Goal: Transaction & Acquisition: Purchase product/service

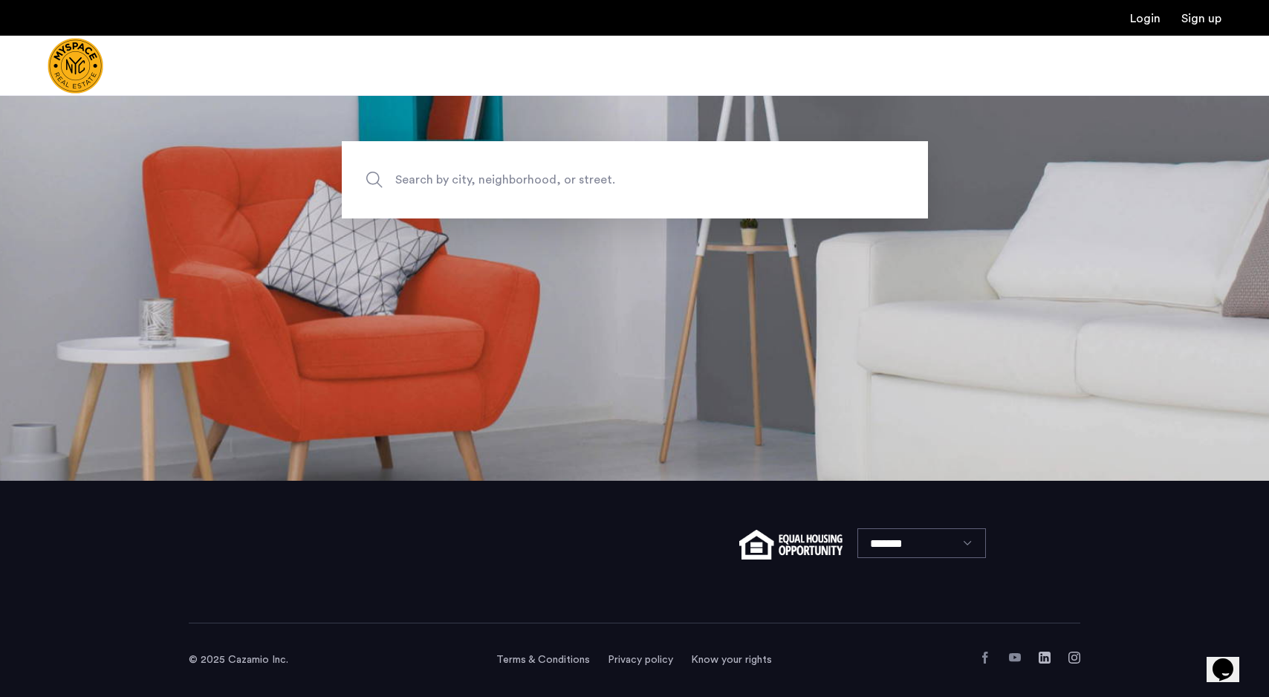
scroll to position [195, 0]
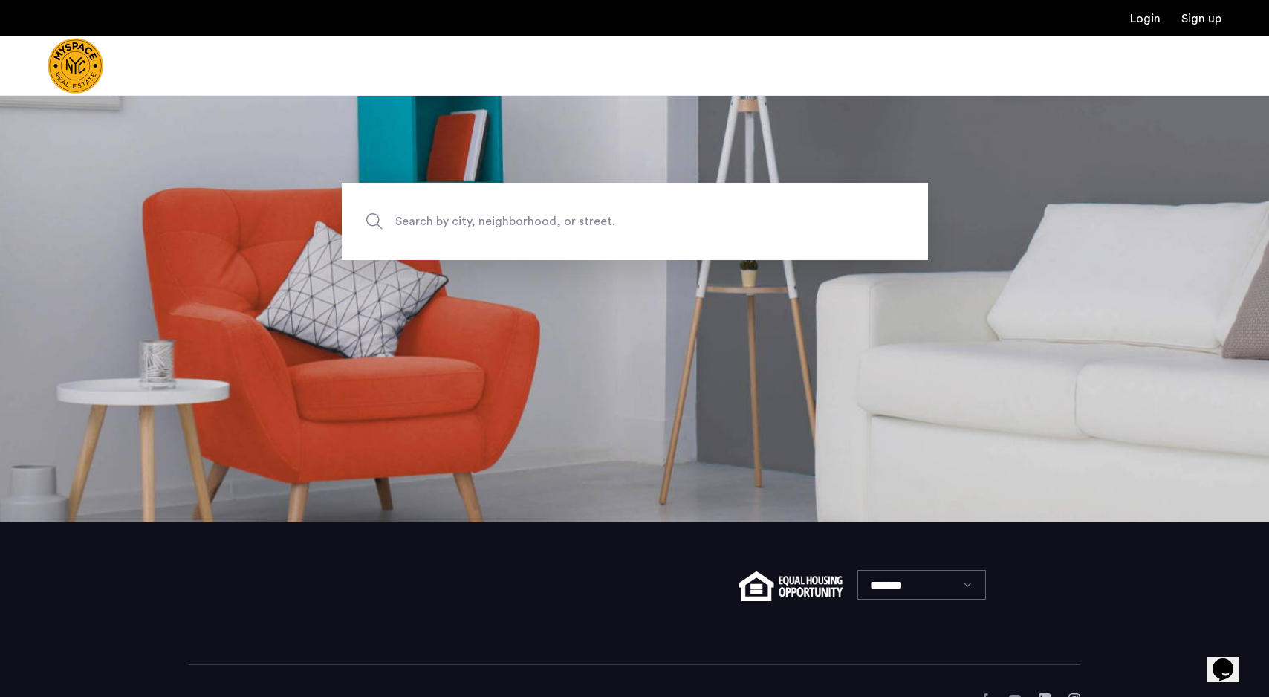
scroll to position [183, 0]
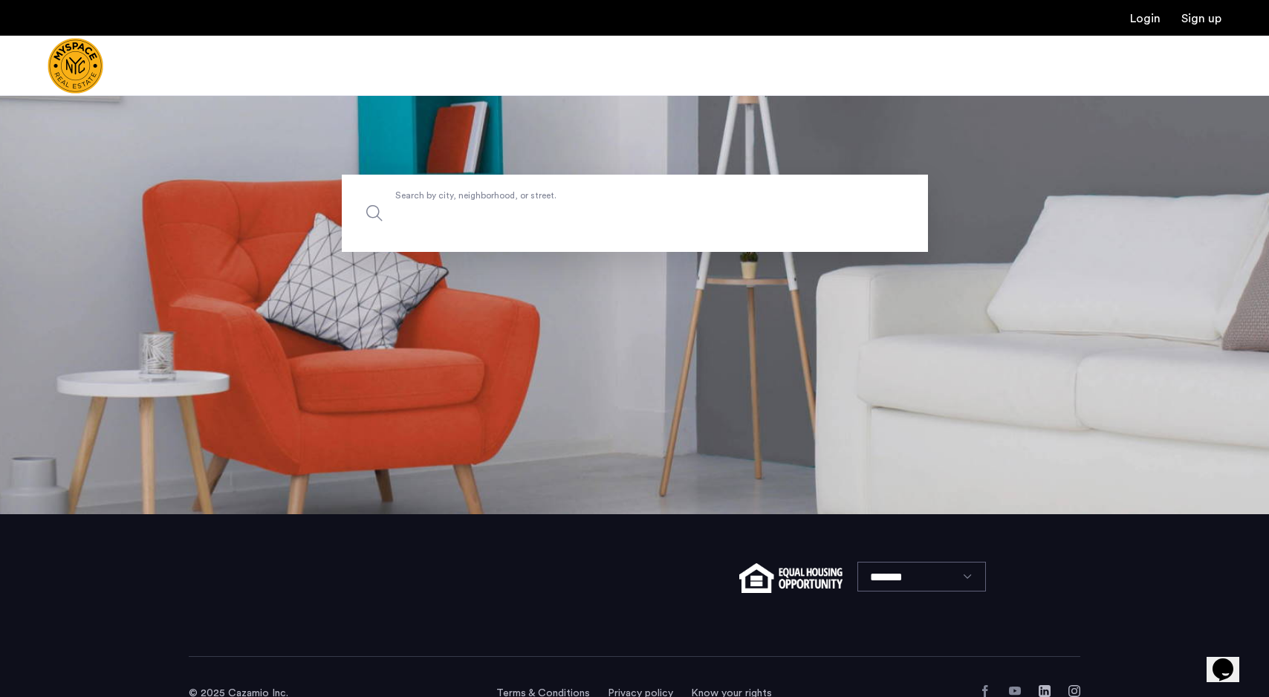
click at [492, 195] on label "Search by city, neighborhood, or street." at bounding box center [635, 213] width 586 height 77
click at [492, 195] on input "Search by city, neighborhood, or street." at bounding box center [635, 213] width 586 height 77
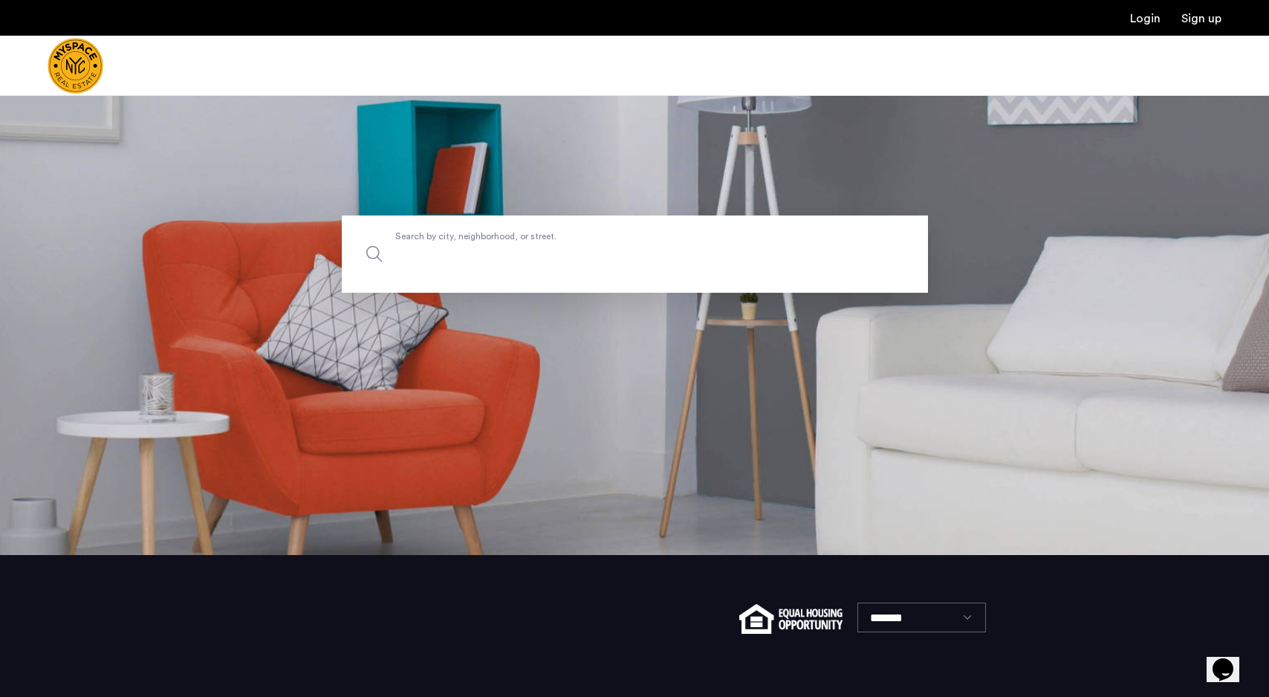
scroll to position [0, 0]
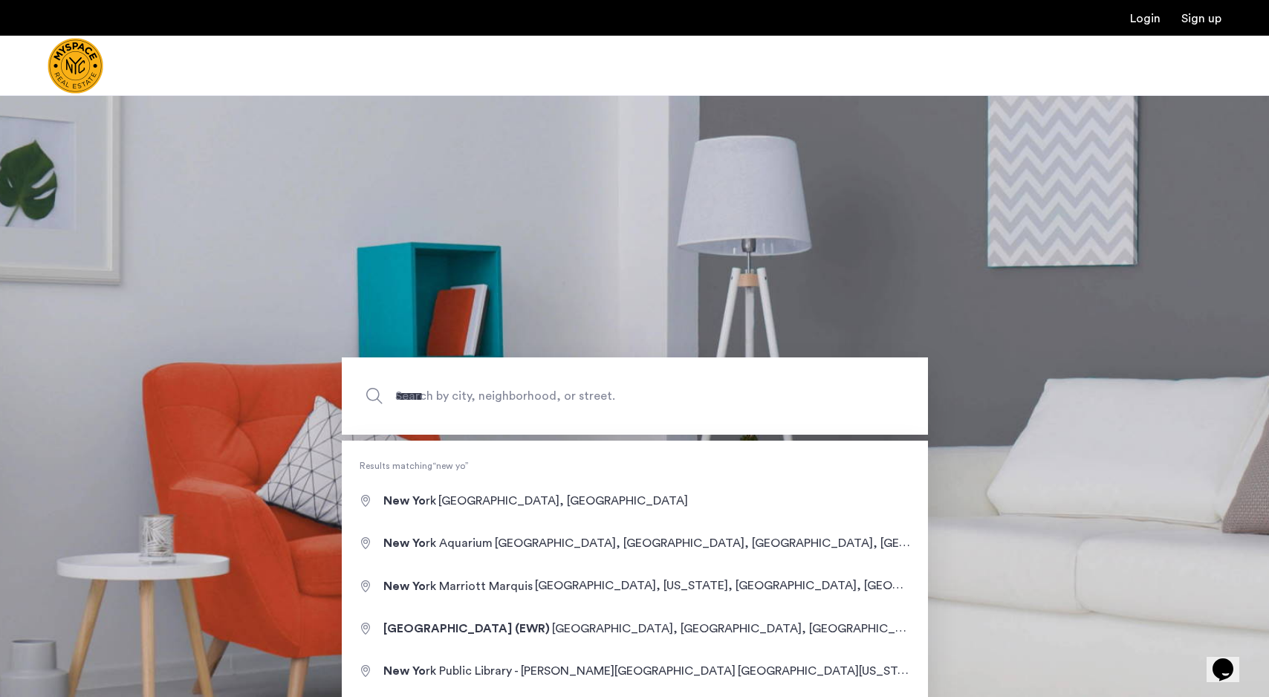
type input "**********"
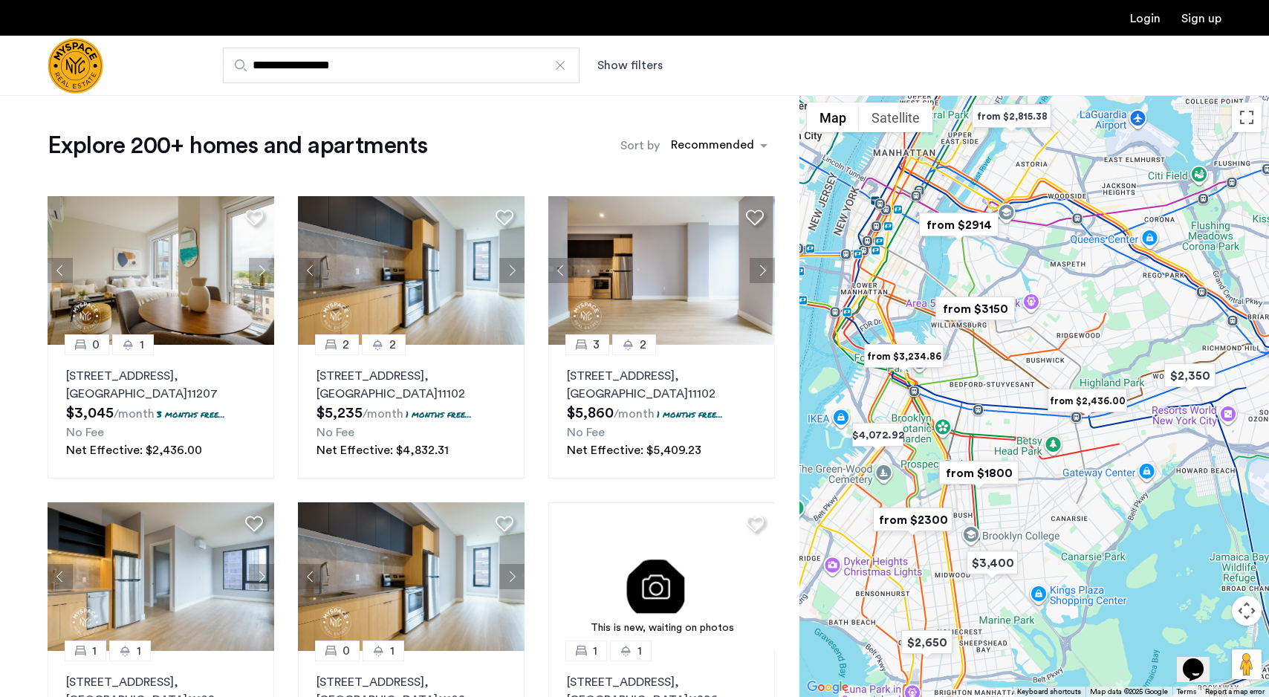
click at [698, 59] on div "**********" at bounding box center [707, 66] width 1028 height 36
click at [650, 73] on button "Show filters" at bounding box center [629, 65] width 65 height 18
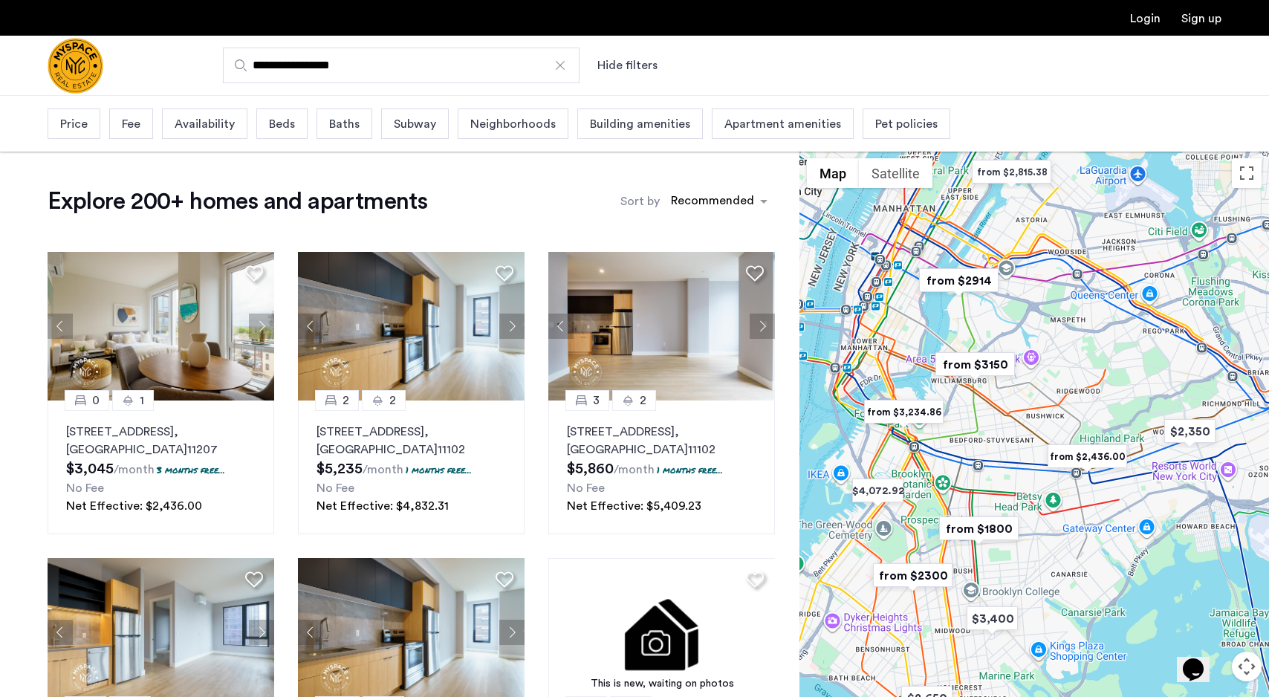
click at [282, 123] on span "Beds" at bounding box center [282, 124] width 26 height 18
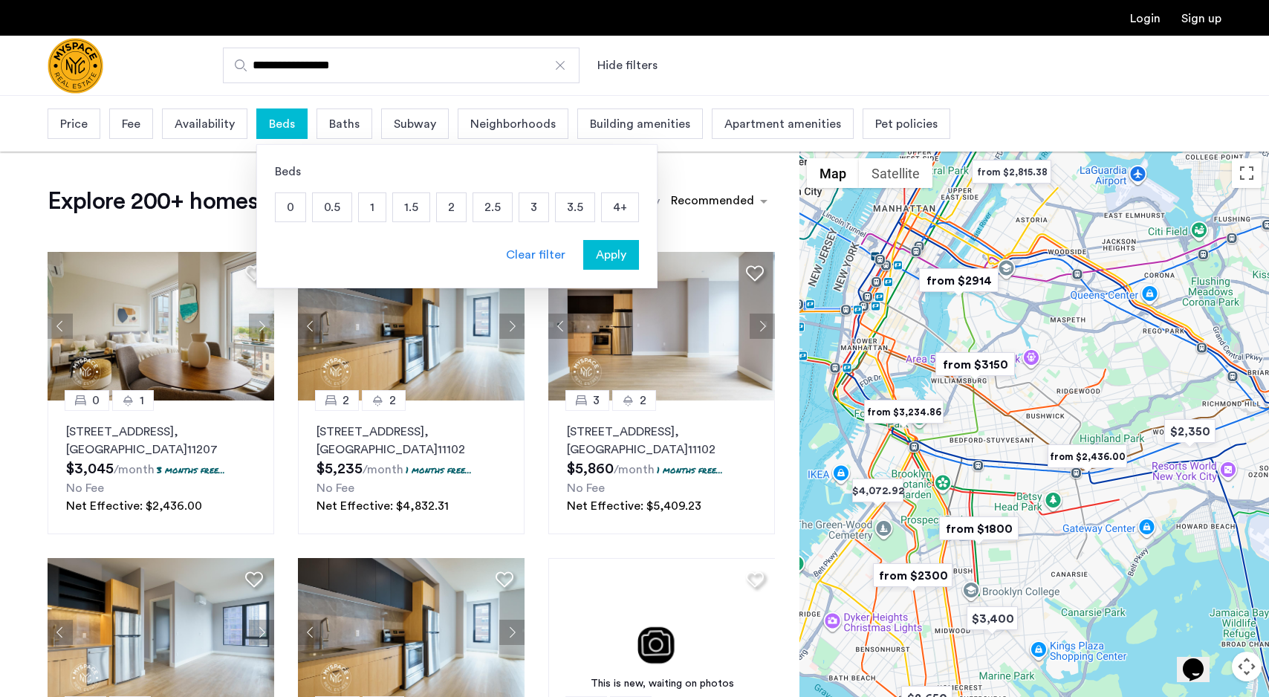
click at [369, 201] on p "1" at bounding box center [372, 207] width 27 height 28
click at [623, 255] on span "Apply" at bounding box center [611, 255] width 30 height 18
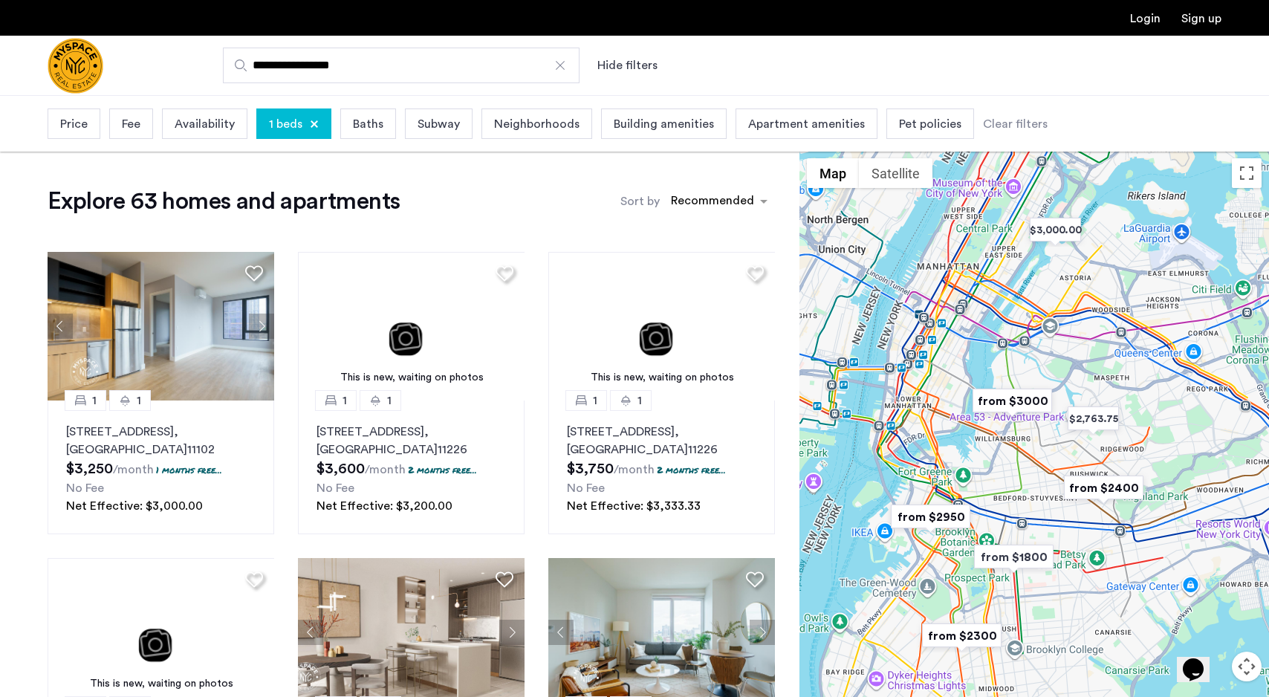
click at [926, 519] on img "from $2950" at bounding box center [930, 516] width 91 height 33
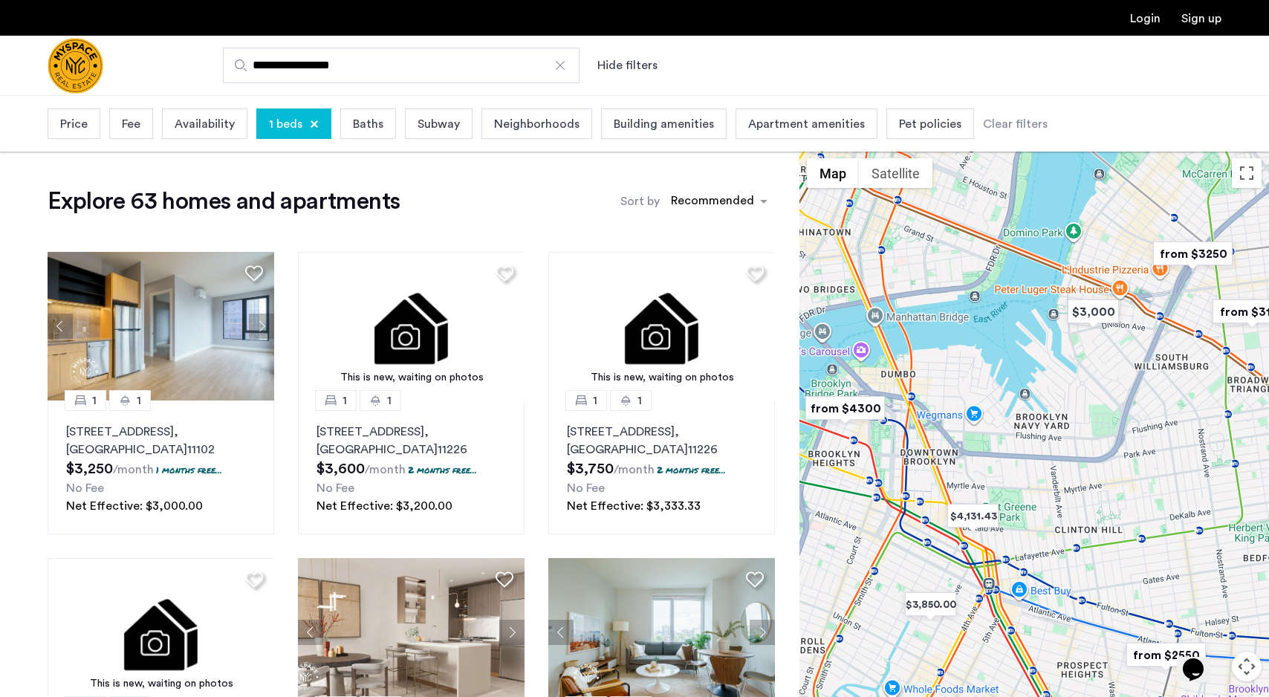
drag, startPoint x: 1005, startPoint y: 392, endPoint x: 911, endPoint y: 542, distance: 176.3
click at [911, 541] on div "To navigate, press the arrow keys." at bounding box center [1035, 452] width 470 height 602
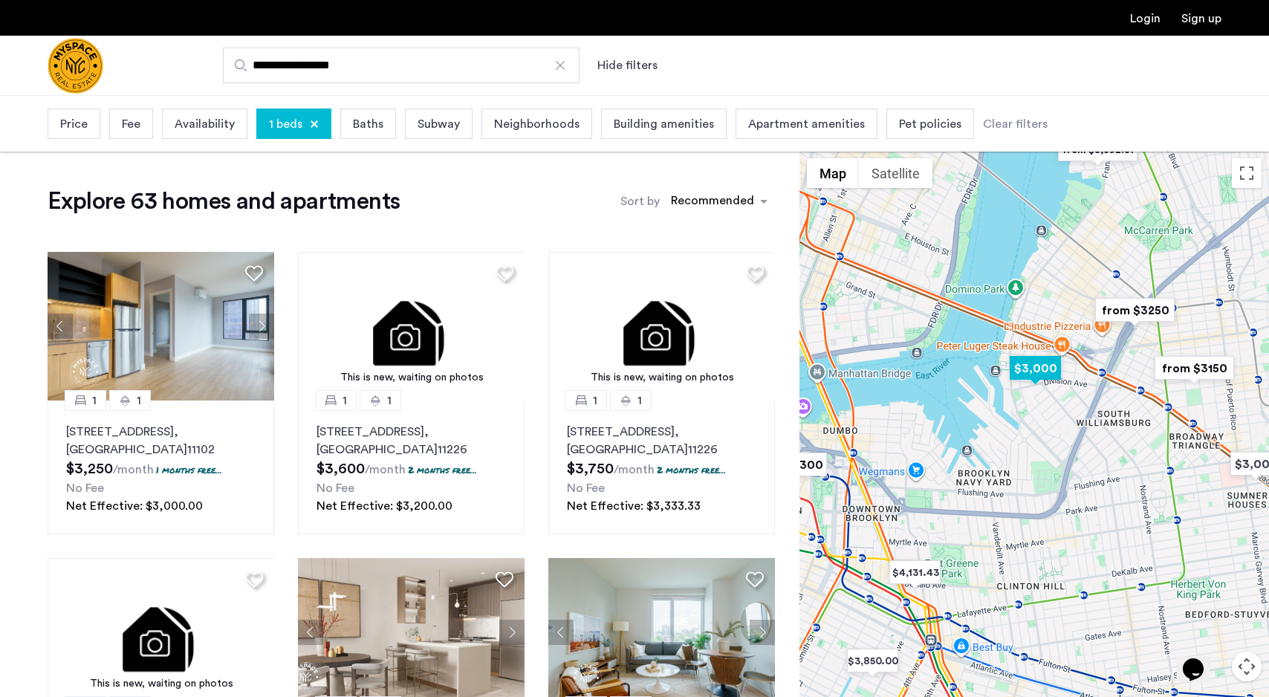
click at [1024, 368] on img "$3,000" at bounding box center [1035, 367] width 63 height 33
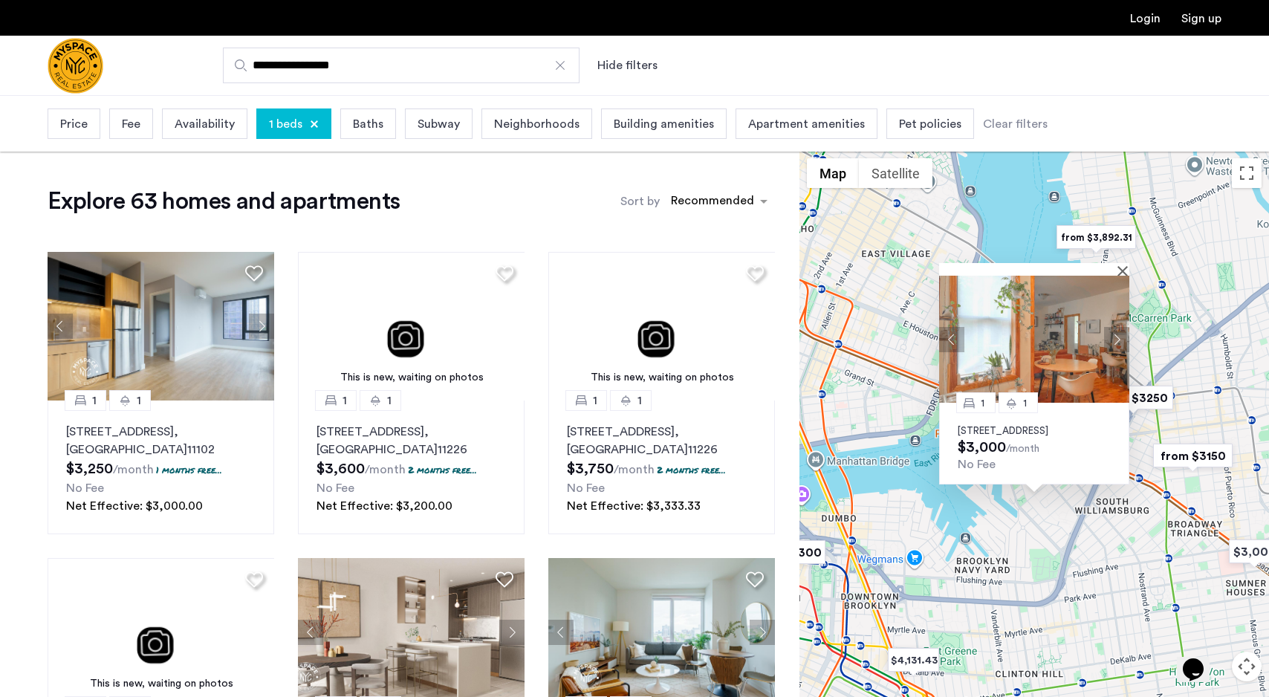
click at [1199, 463] on img "from $3150" at bounding box center [1192, 455] width 91 height 33
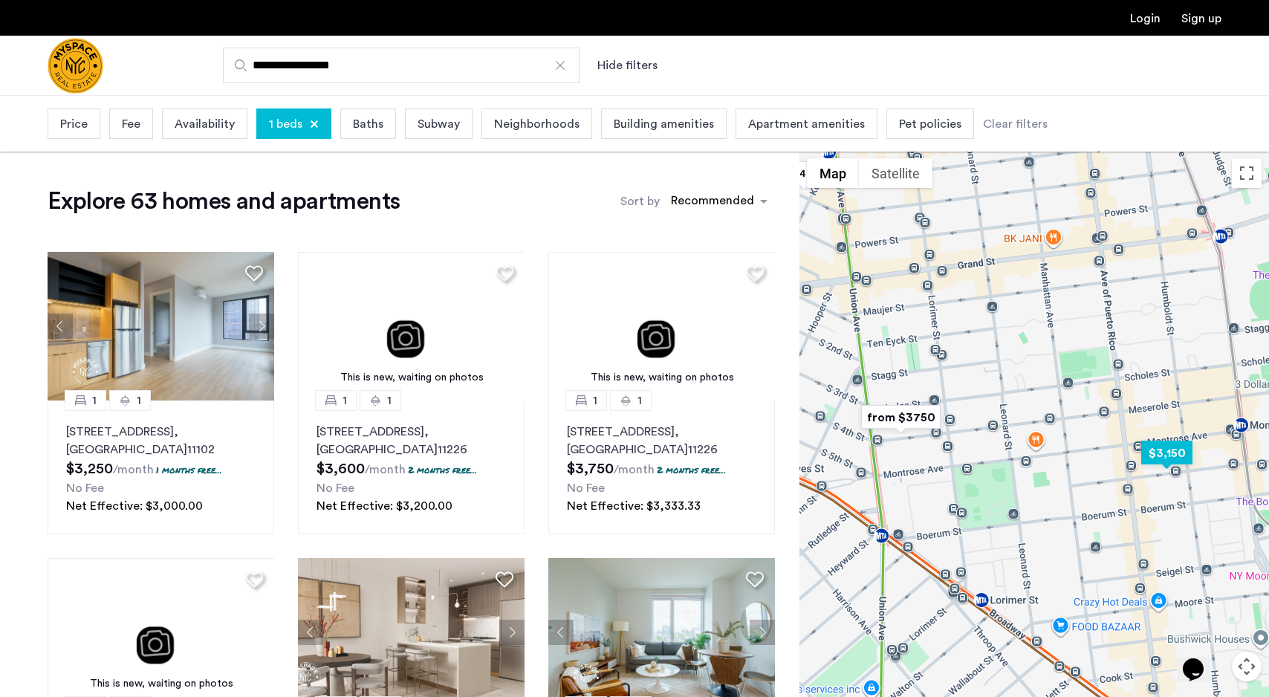
click at [1158, 458] on img "$3,150" at bounding box center [1166, 452] width 63 height 33
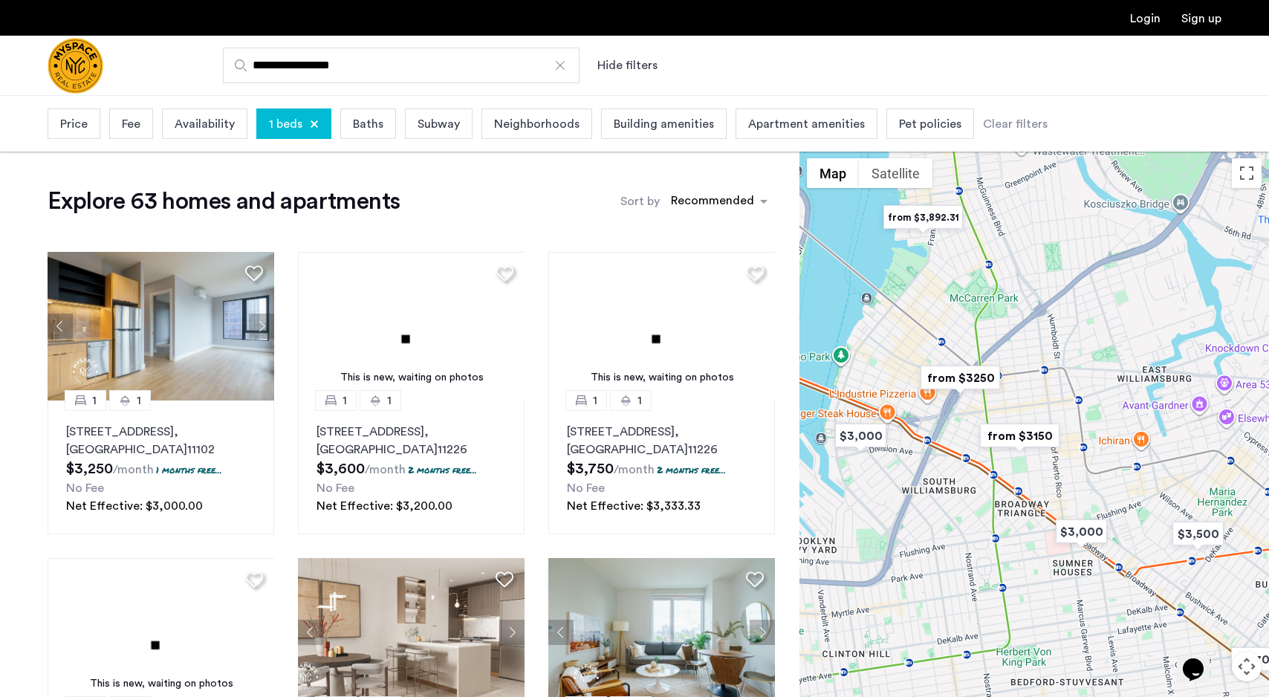
click at [1034, 436] on img "from $3150" at bounding box center [1019, 435] width 91 height 33
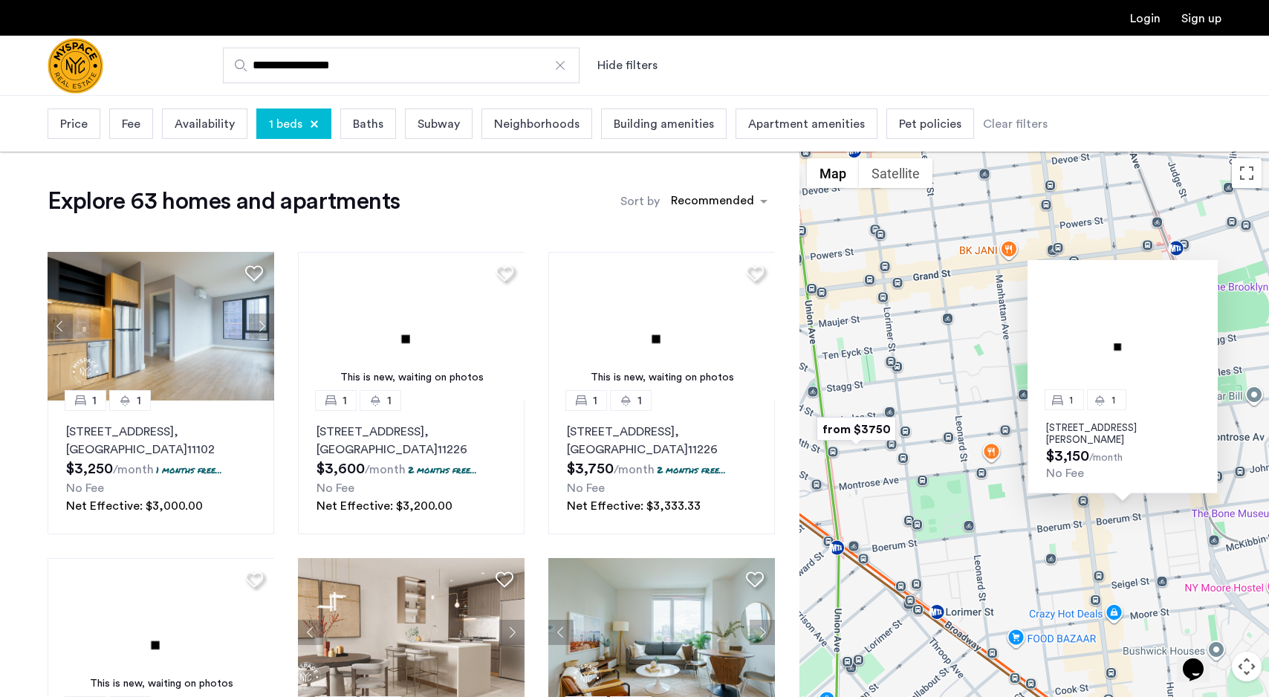
click at [1084, 427] on p "[STREET_ADDRESS][PERSON_NAME]" at bounding box center [1122, 434] width 153 height 24
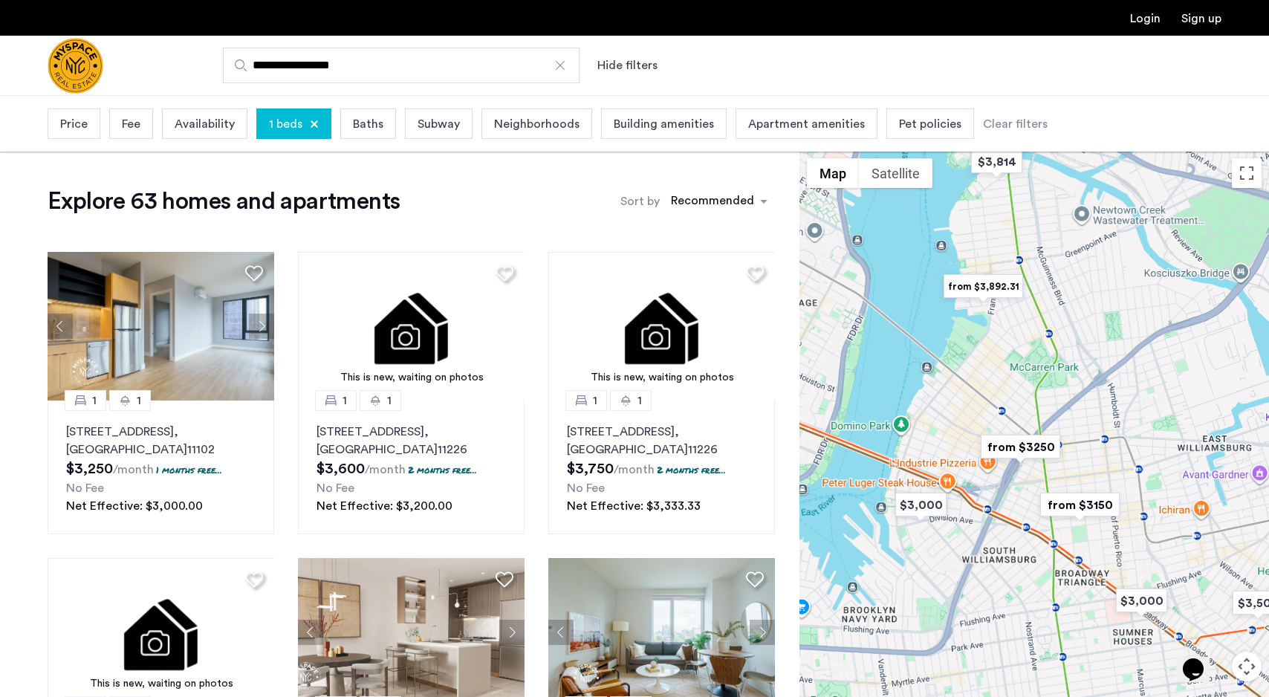
click at [1126, 543] on div at bounding box center [1035, 452] width 470 height 602
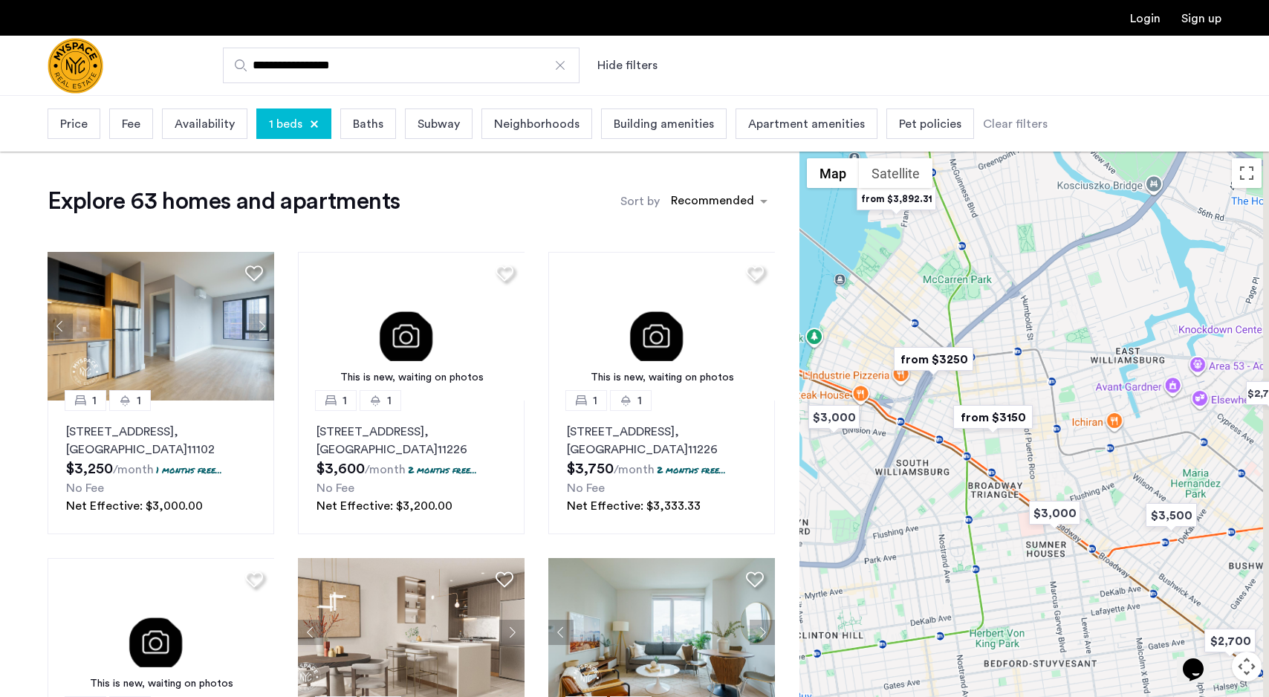
drag, startPoint x: 1126, startPoint y: 543, endPoint x: 1037, endPoint y: 455, distance: 125.6
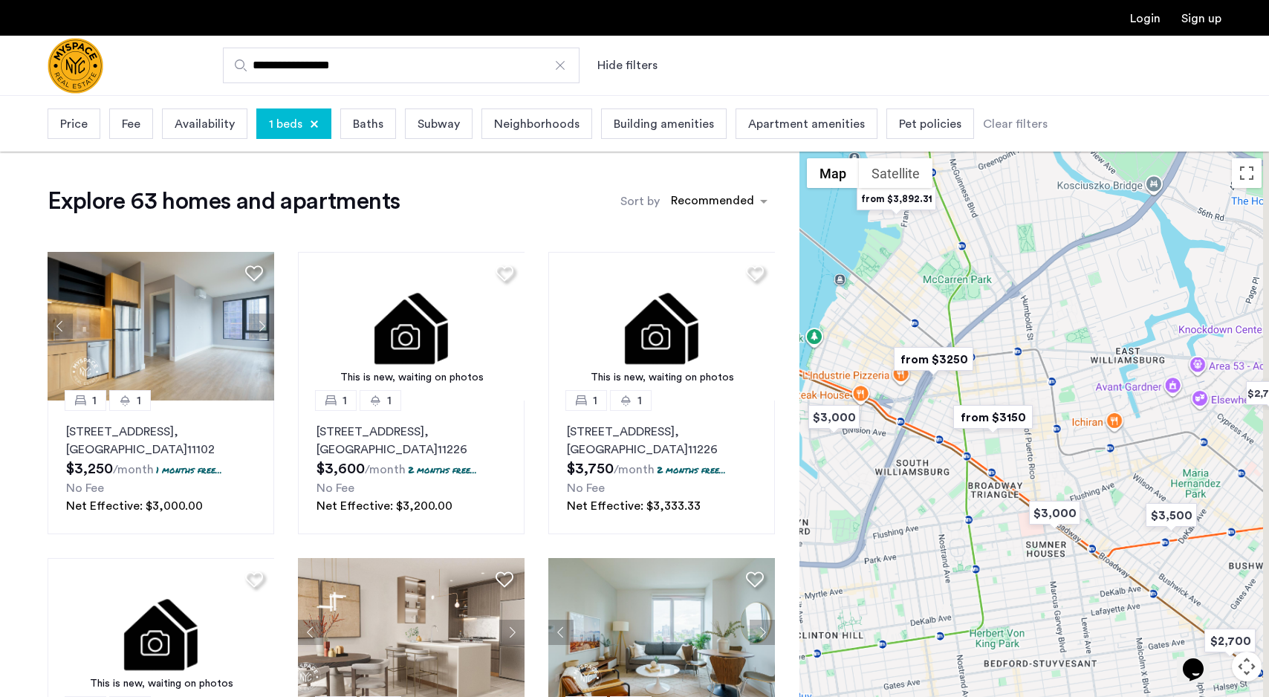
click at [1037, 455] on div at bounding box center [1035, 452] width 470 height 602
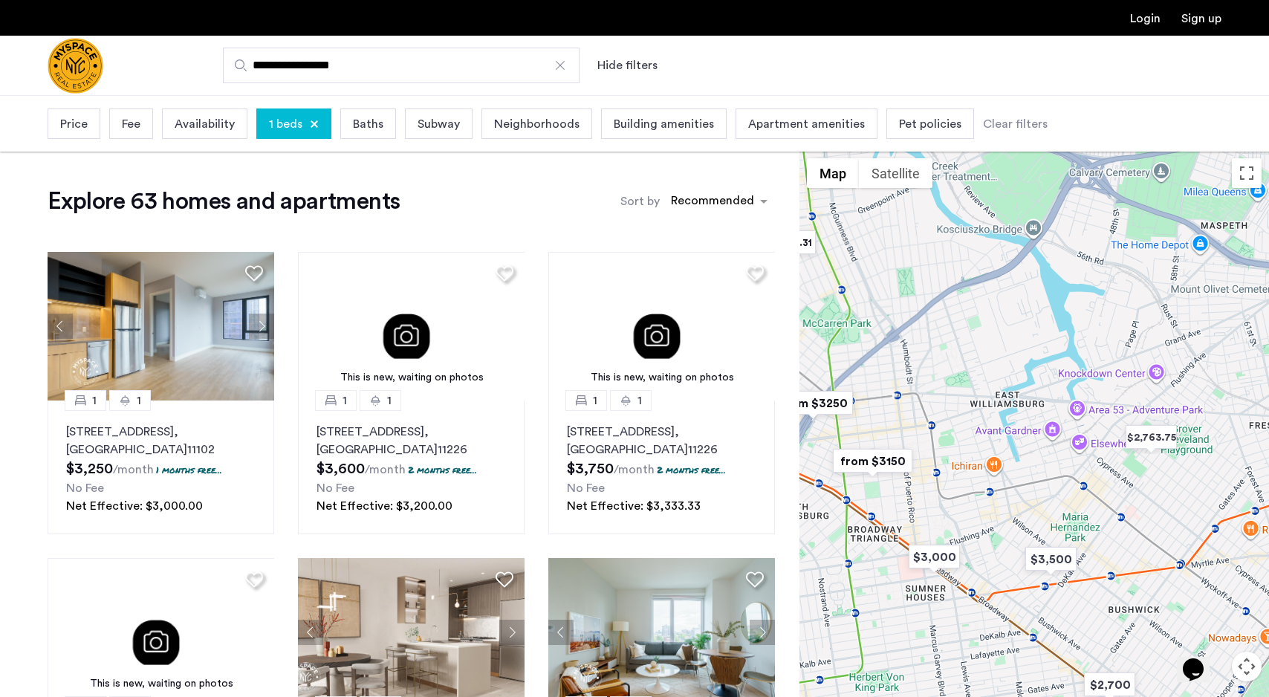
drag, startPoint x: 1107, startPoint y: 496, endPoint x: 990, endPoint y: 546, distance: 126.8
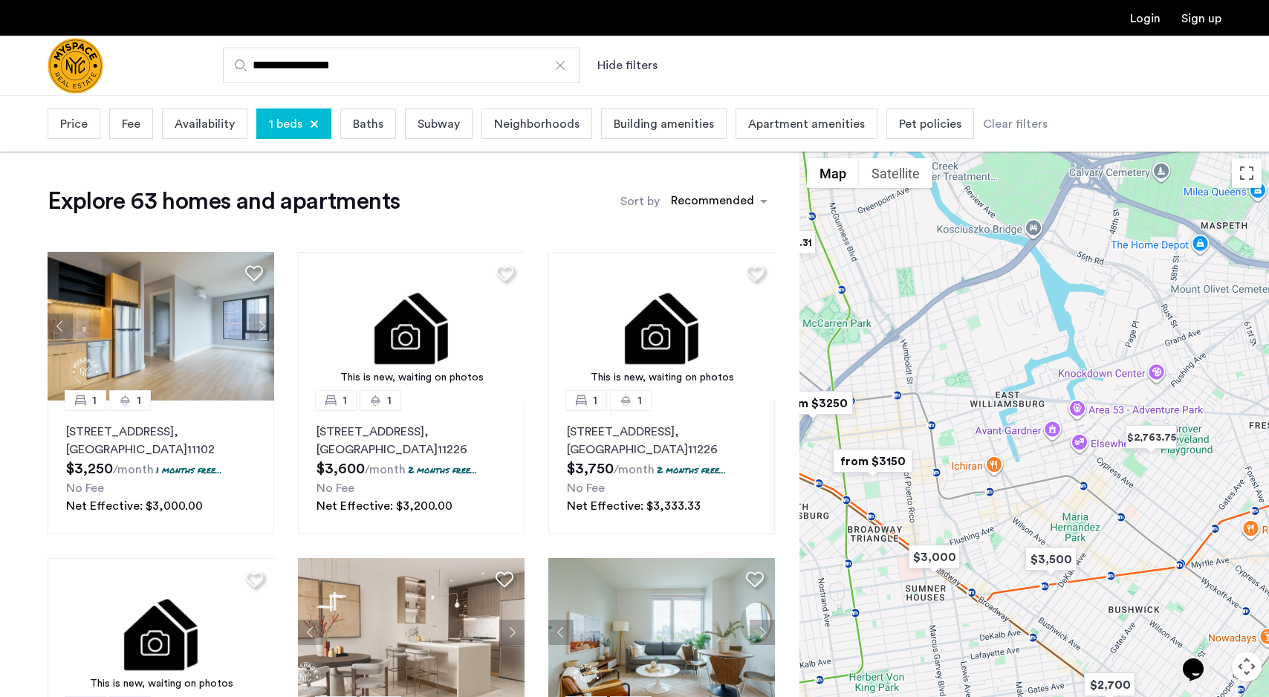
click at [990, 547] on div at bounding box center [1035, 452] width 470 height 602
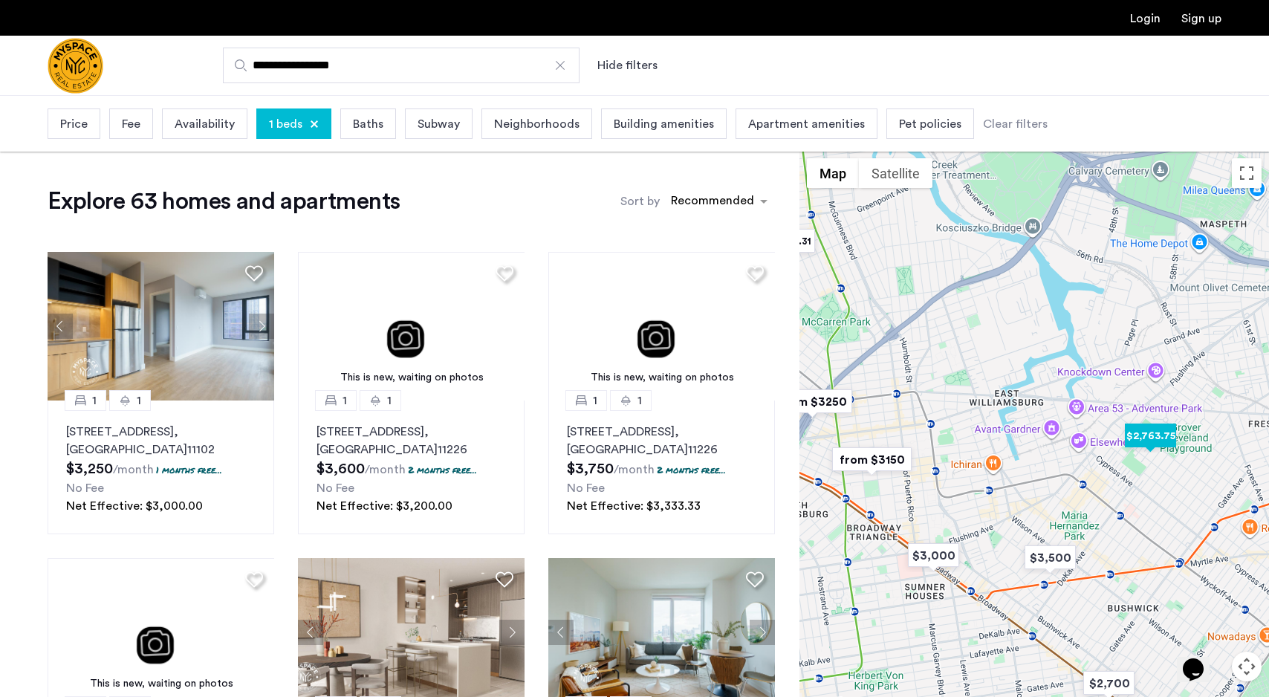
click at [1147, 445] on img "$2,763.75" at bounding box center [1150, 435] width 63 height 33
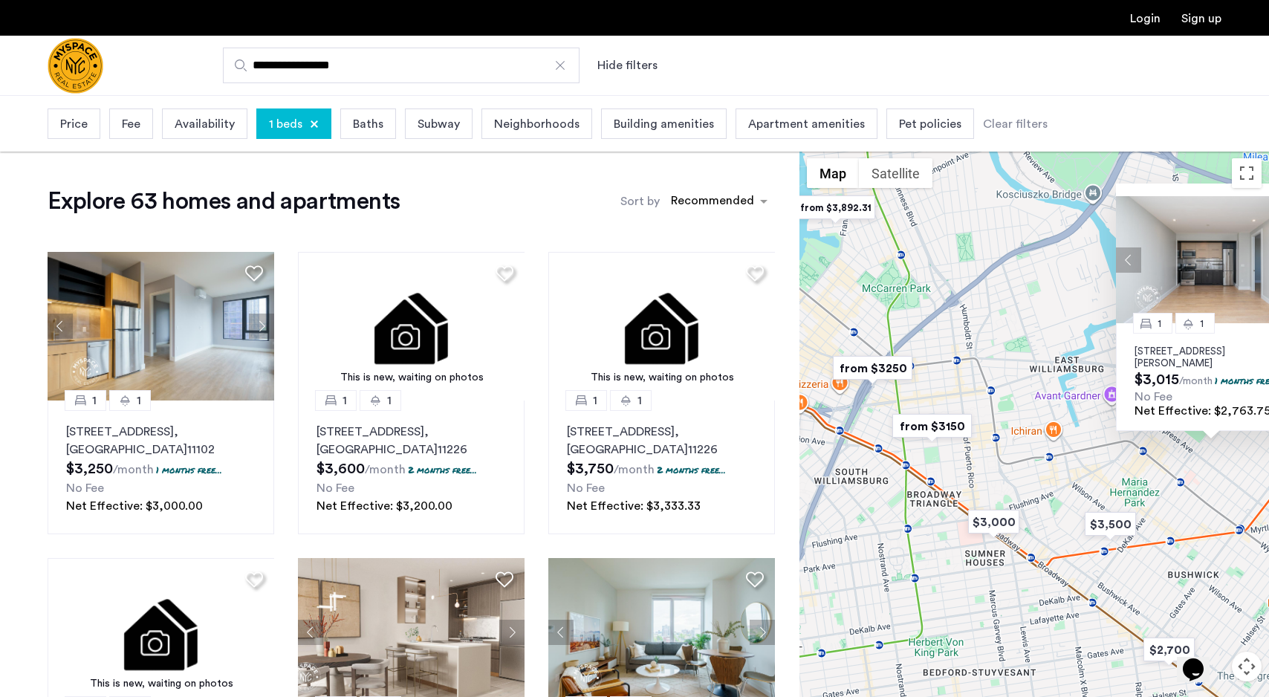
drag, startPoint x: 984, startPoint y: 564, endPoint x: 1178, endPoint y: 487, distance: 208.8
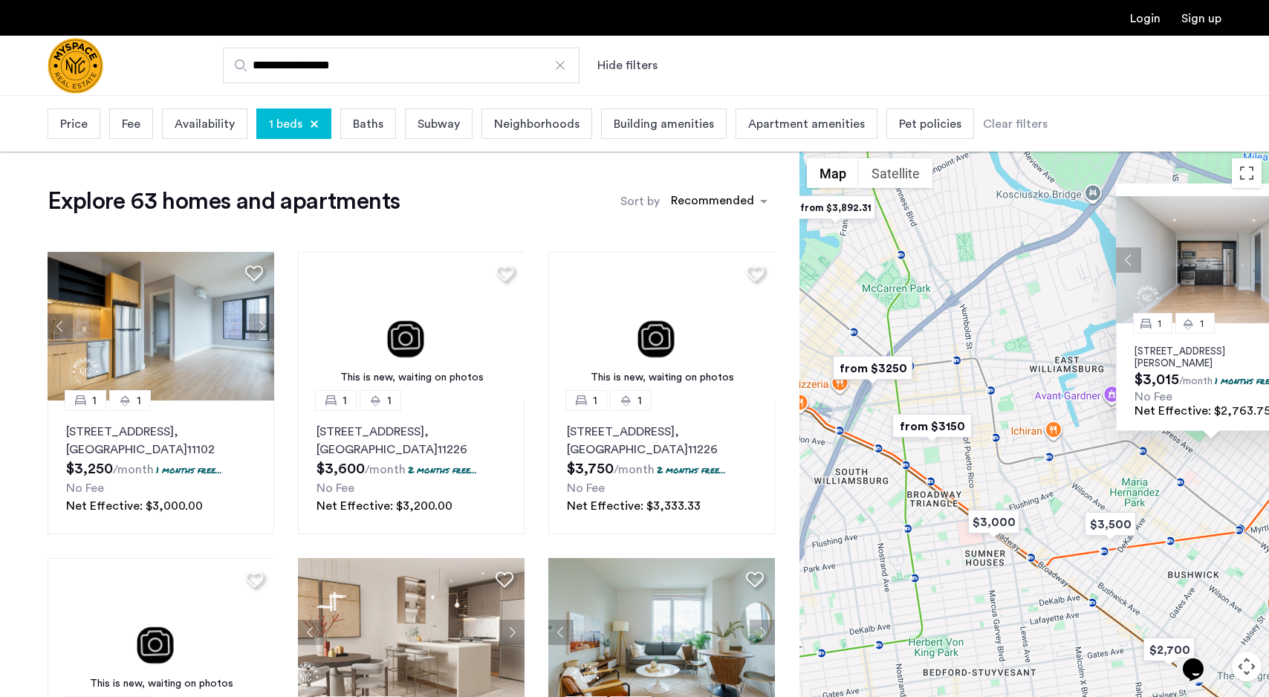
click at [1178, 488] on div "[DATE][STREET_ADDRESS][PERSON_NAME] $3,015 /month 1 months free... No Fee Net E…" at bounding box center [1035, 452] width 470 height 602
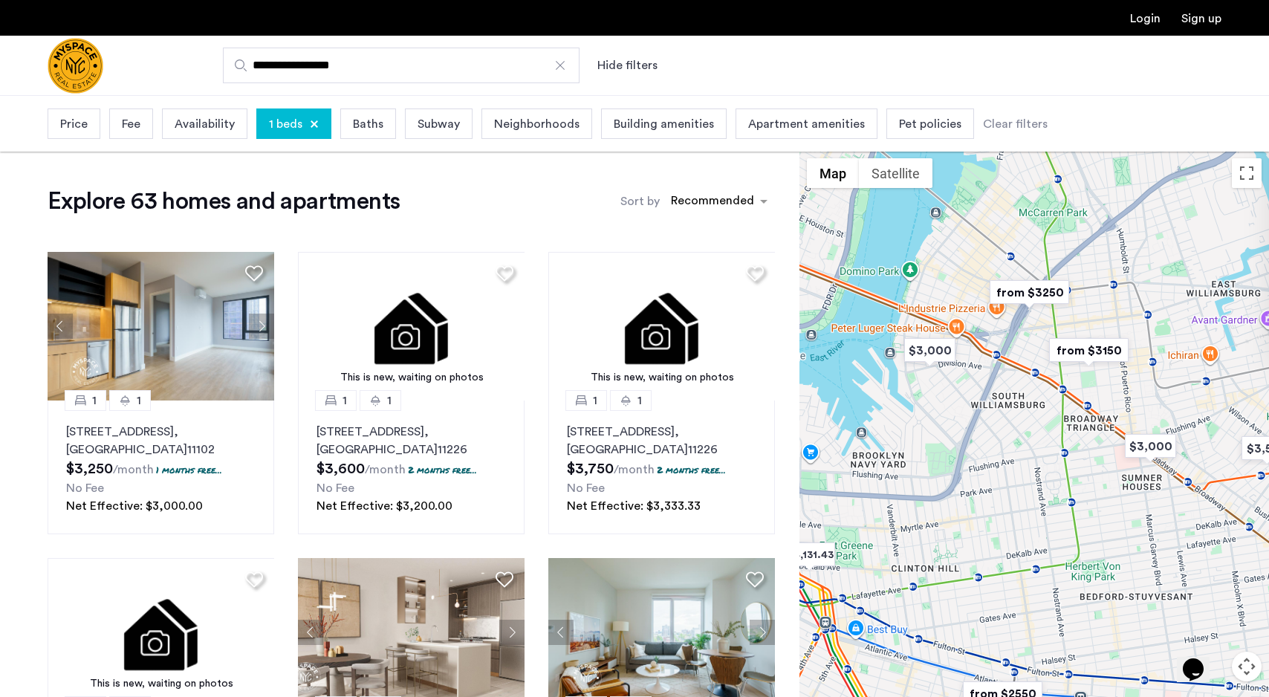
drag, startPoint x: 983, startPoint y: 540, endPoint x: 1084, endPoint y: 416, distance: 160.0
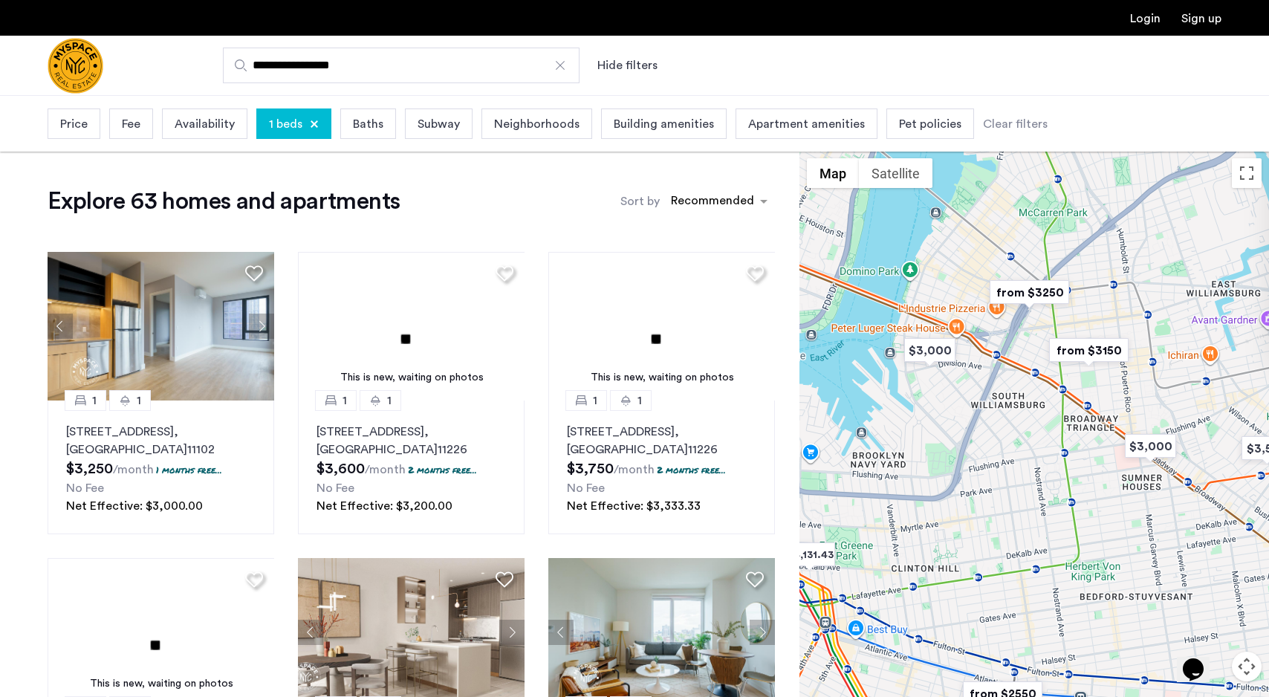
click at [1084, 416] on div "[DATE][STREET_ADDRESS][PERSON_NAME] $3,015 /month 1 months free... No Fee Net E…" at bounding box center [1035, 452] width 470 height 602
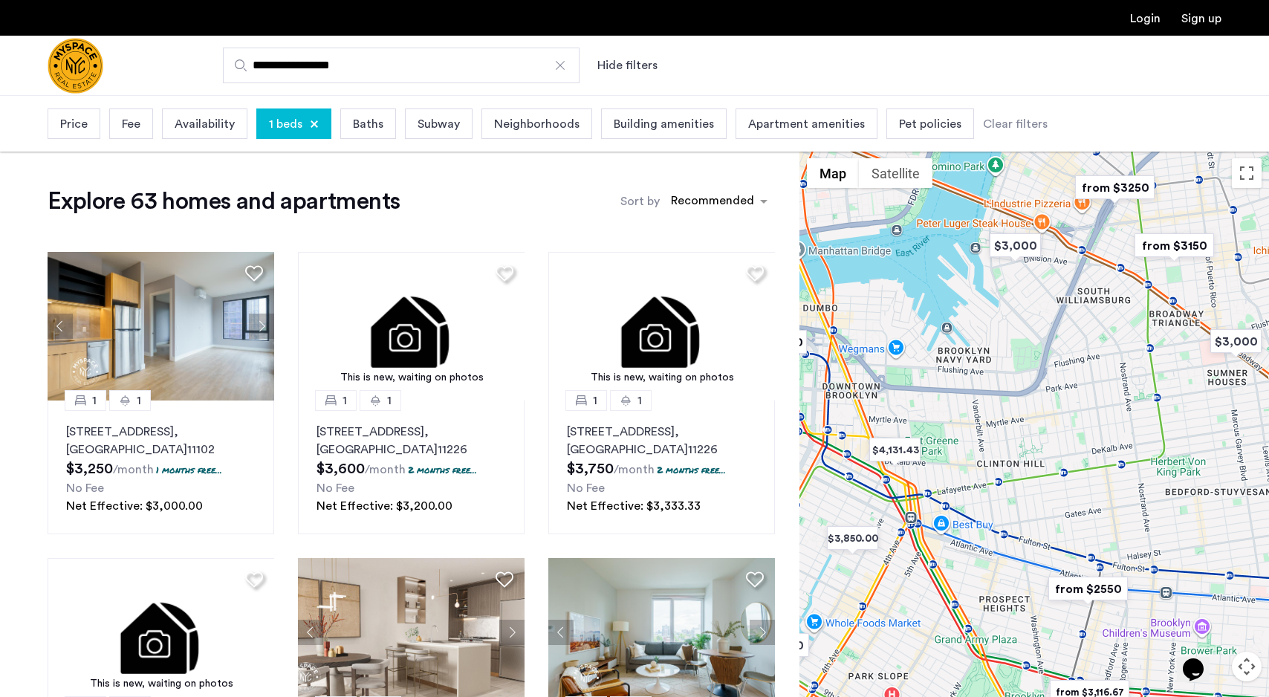
click at [1073, 584] on img "from $2550" at bounding box center [1087, 588] width 91 height 33
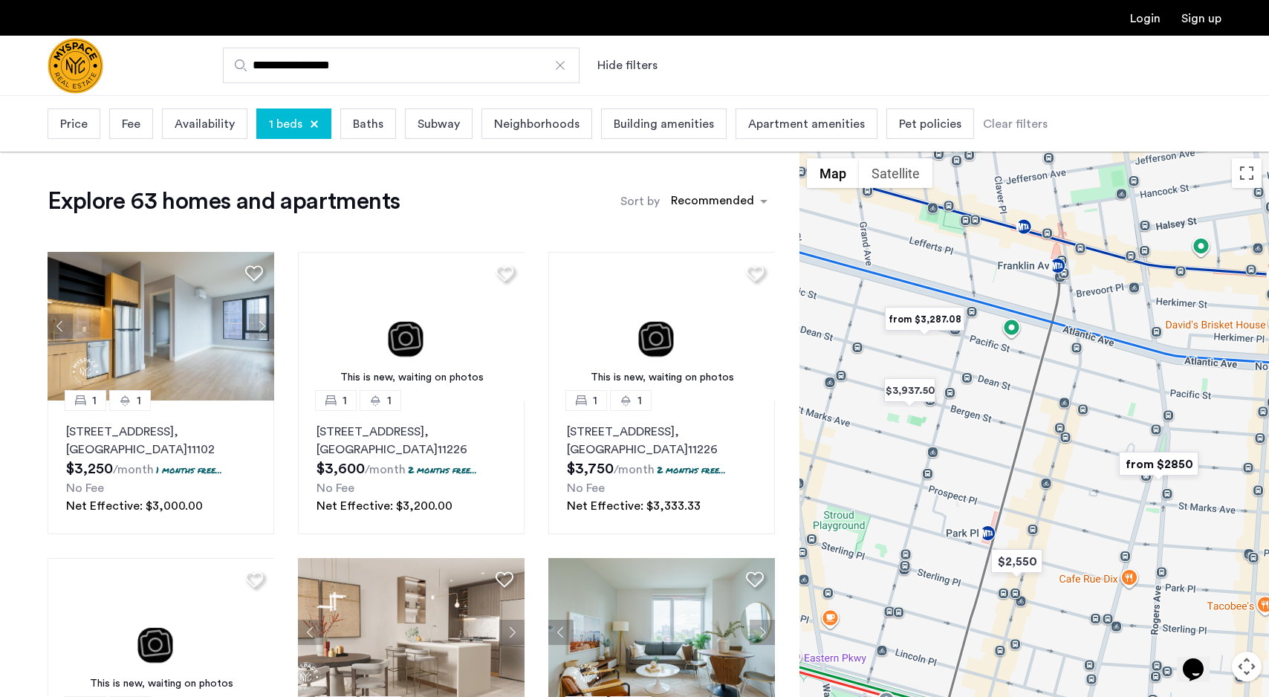
click at [940, 309] on img "from $3,287.08" at bounding box center [924, 318] width 91 height 33
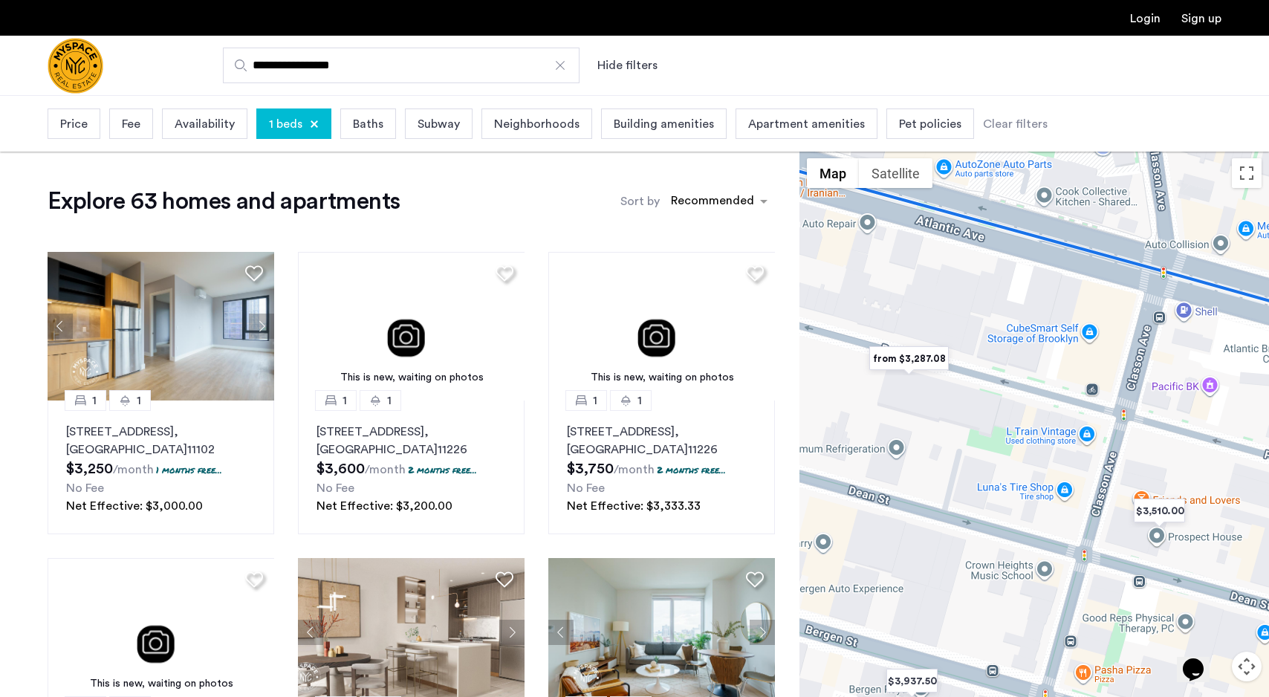
click at [912, 358] on img "from $3,287.08" at bounding box center [908, 358] width 91 height 33
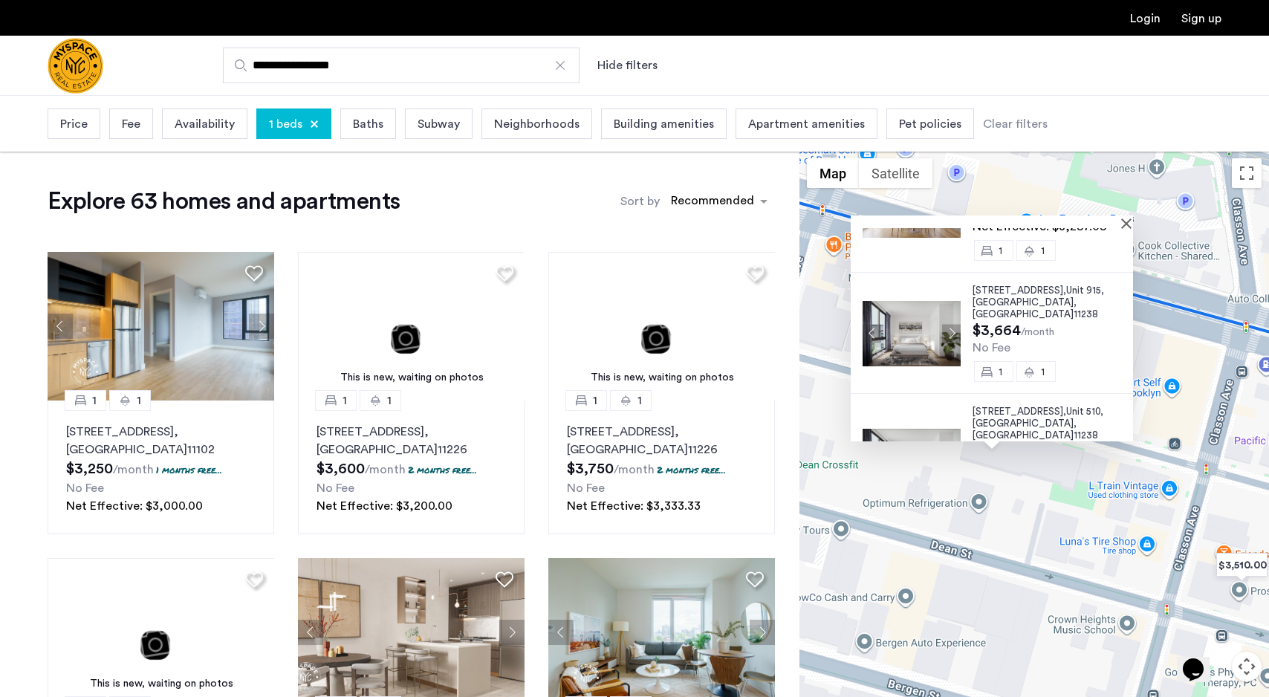
scroll to position [149, 0]
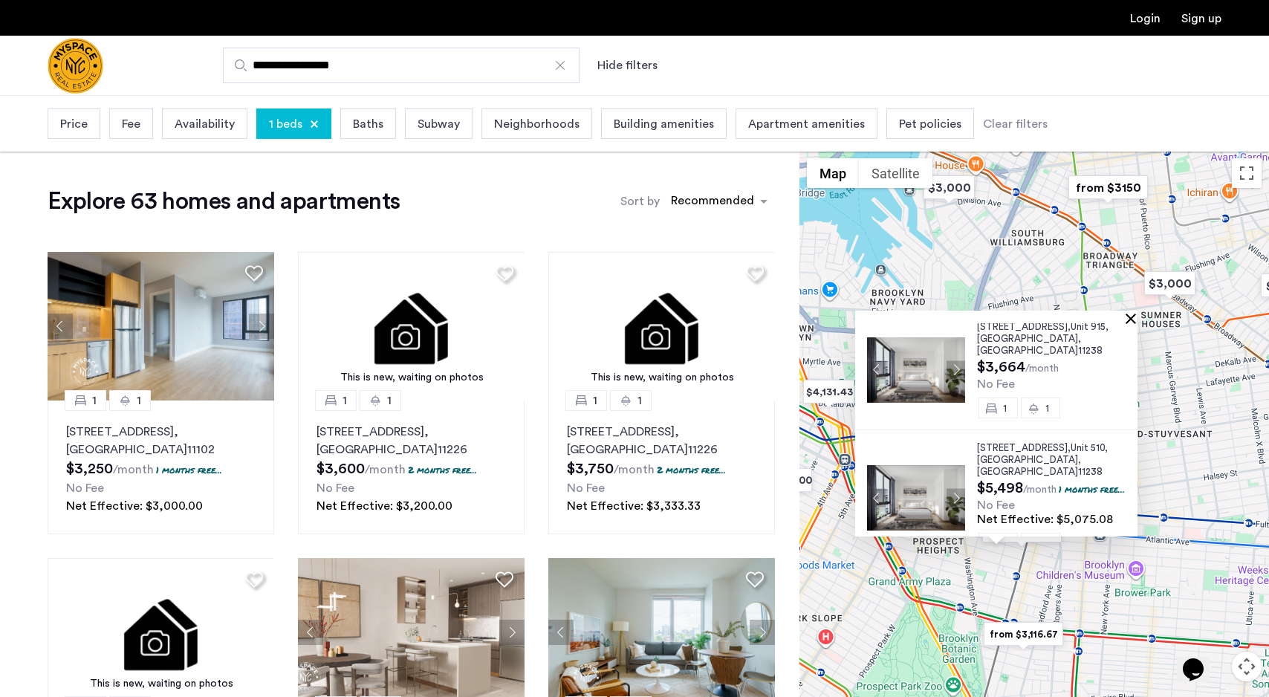
click at [1136, 320] on button "Close" at bounding box center [1134, 318] width 10 height 10
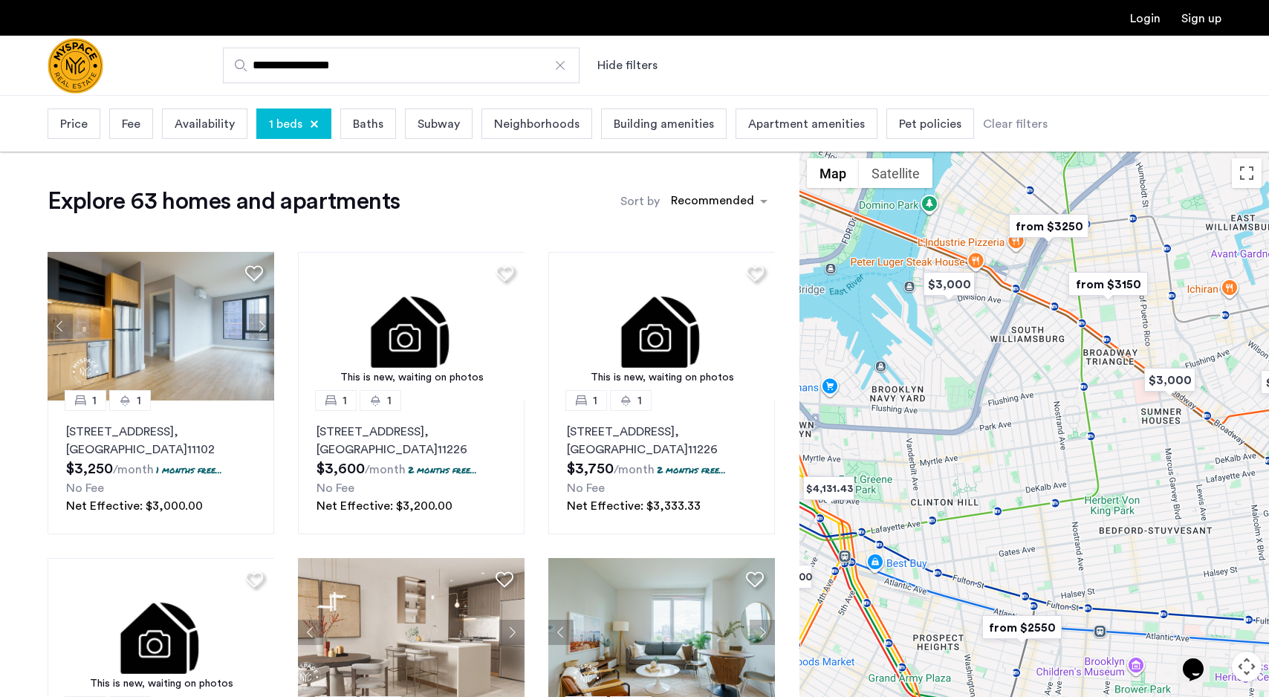
drag, startPoint x: 996, startPoint y: 239, endPoint x: 996, endPoint y: 371, distance: 132.3
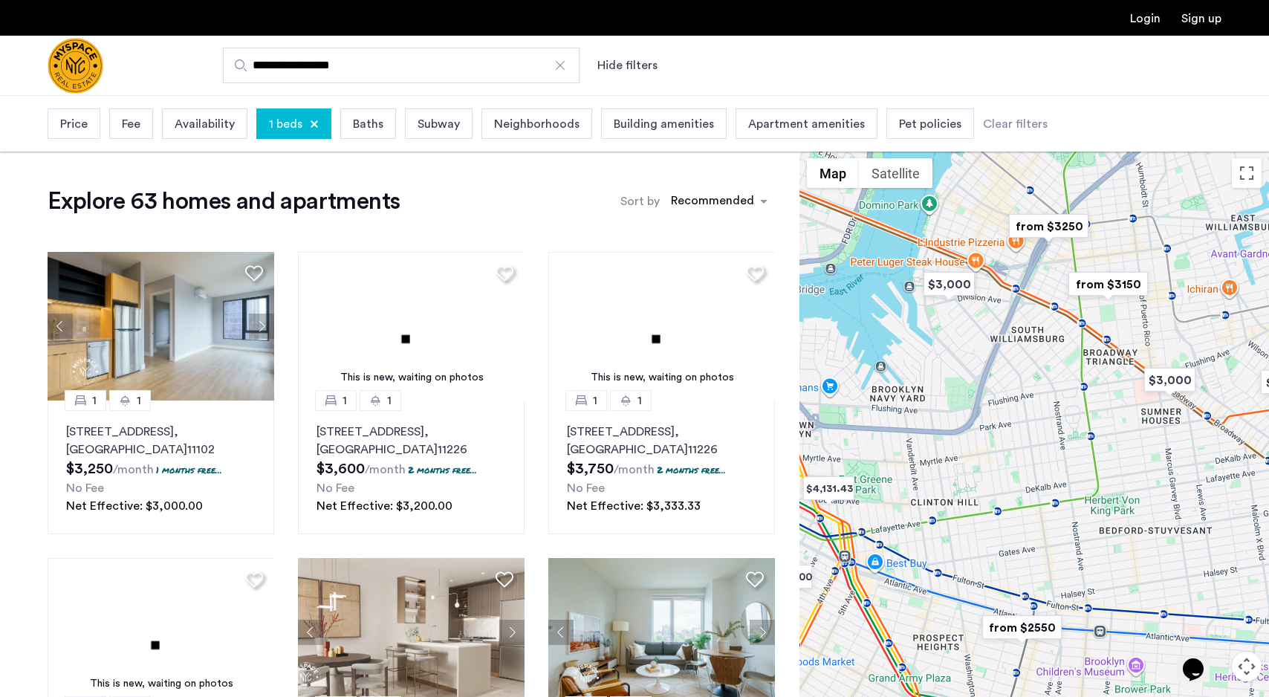
click at [996, 370] on div at bounding box center [1035, 452] width 470 height 602
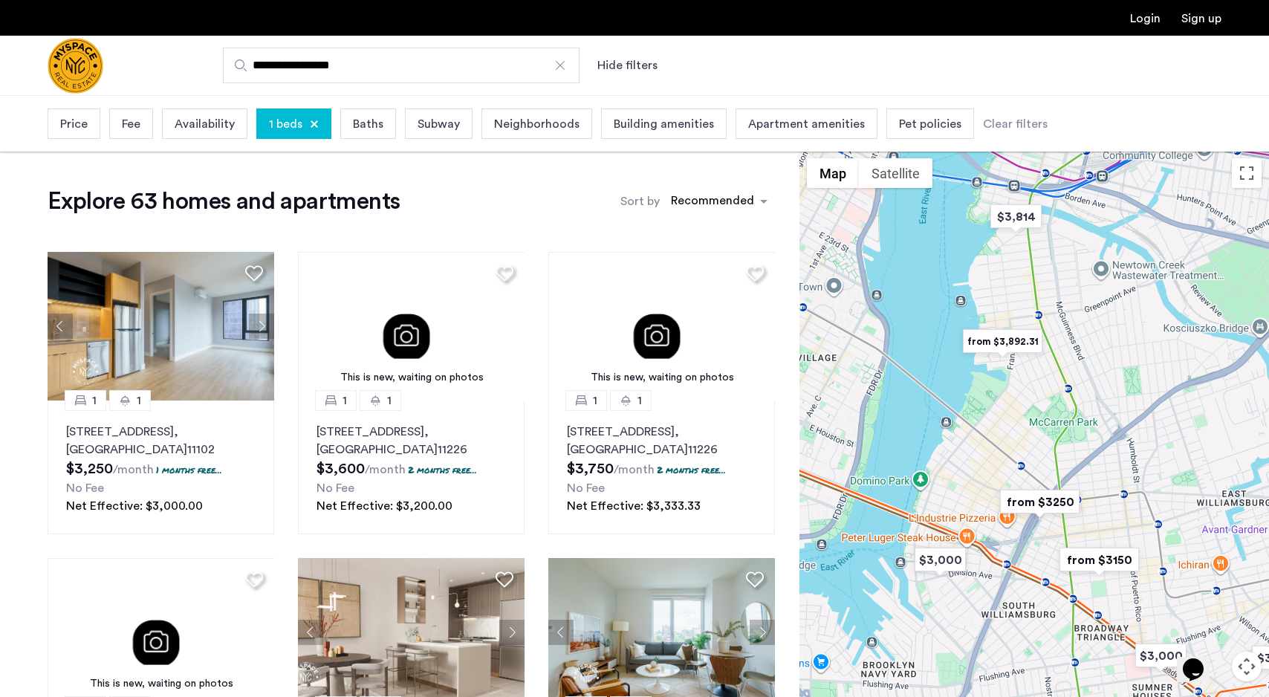
drag, startPoint x: 1019, startPoint y: 267, endPoint x: 1011, endPoint y: 422, distance: 155.6
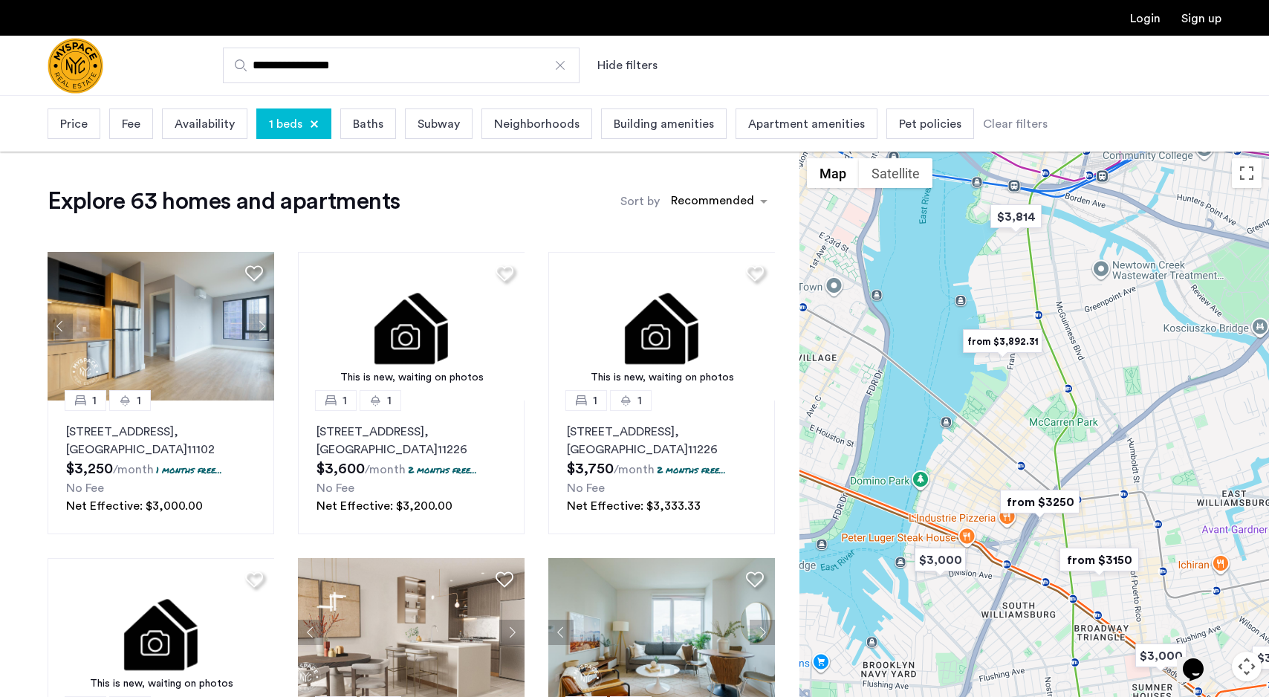
click at [1011, 422] on div at bounding box center [1035, 452] width 470 height 602
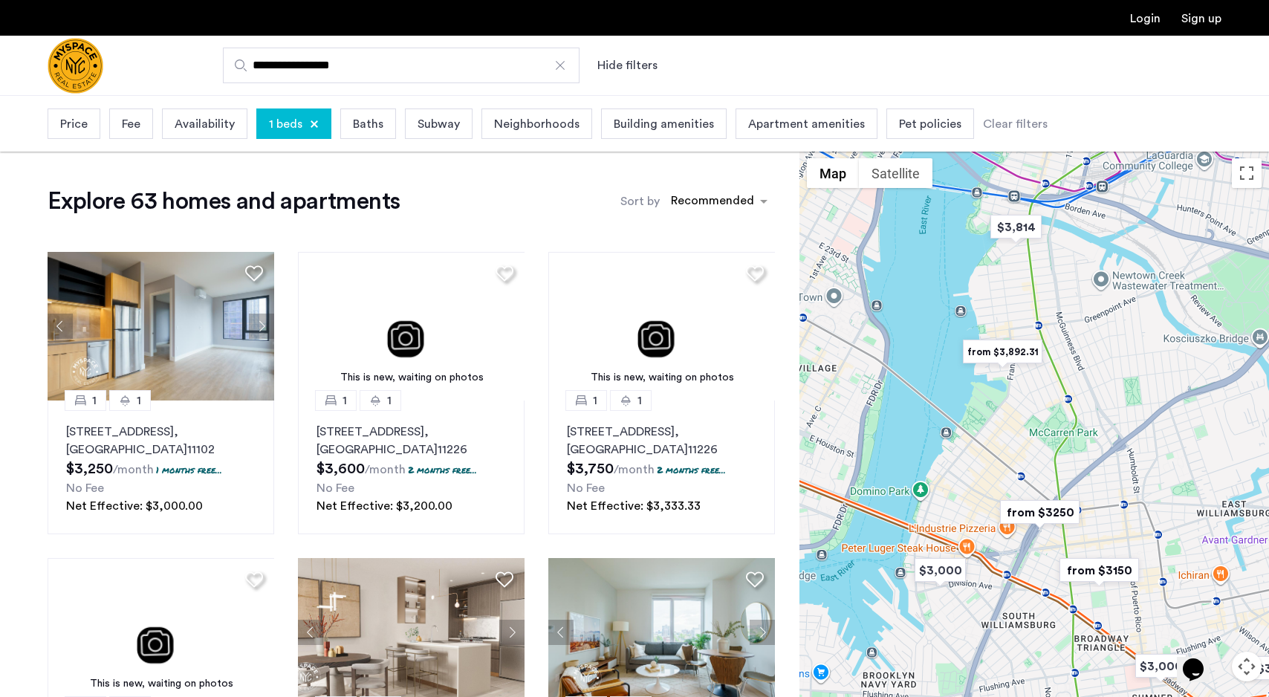
drag, startPoint x: 1025, startPoint y: 267, endPoint x: 1006, endPoint y: 480, distance: 213.3
click at [1006, 481] on div at bounding box center [1035, 452] width 470 height 602
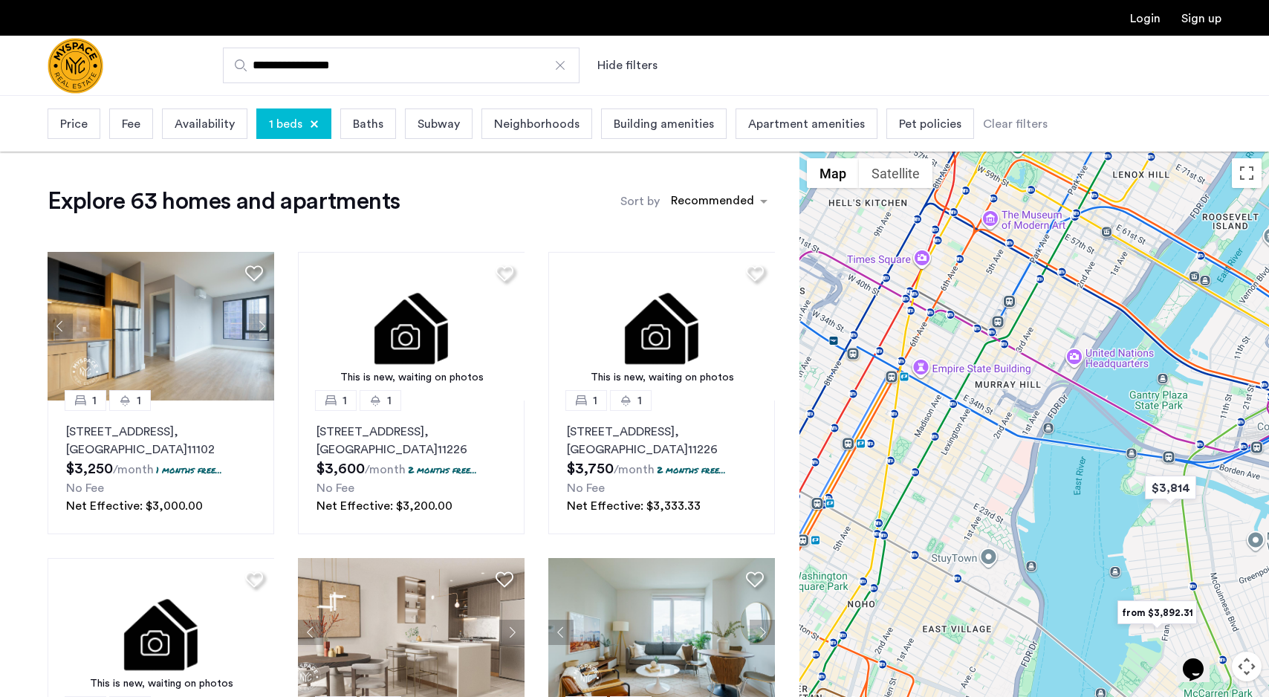
drag, startPoint x: 1063, startPoint y: 285, endPoint x: 1248, endPoint y: 333, distance: 191.0
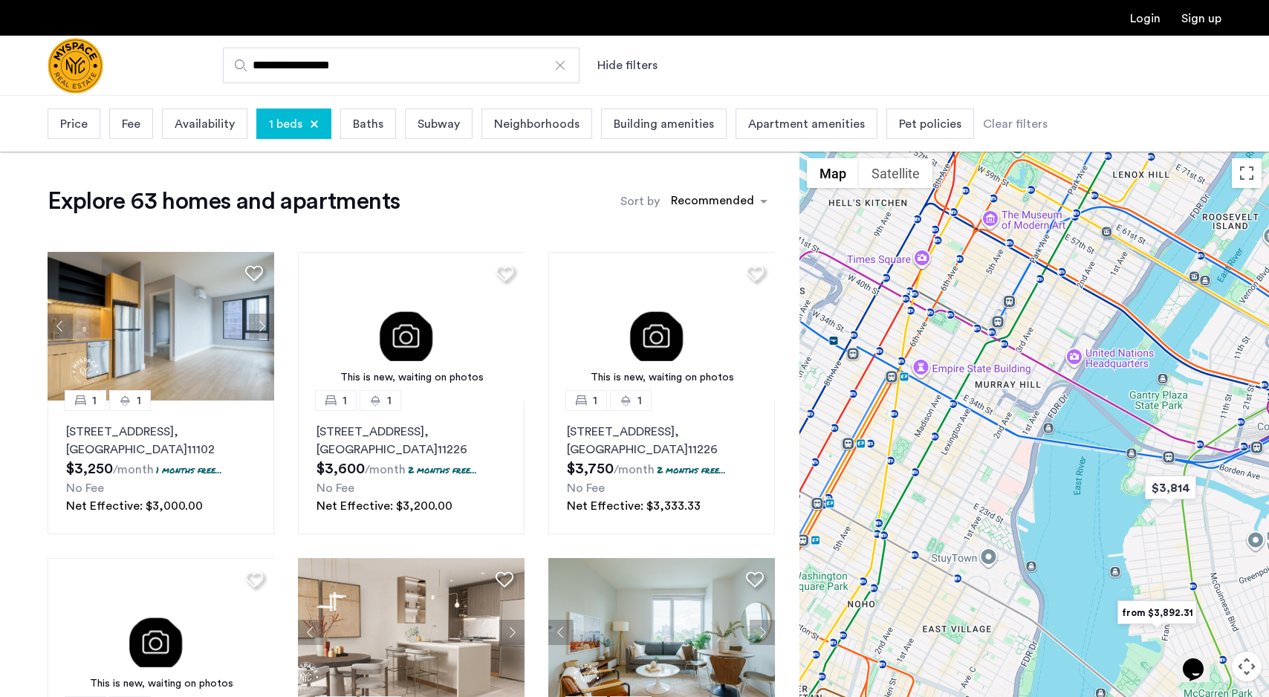
click at [1247, 334] on div at bounding box center [1035, 452] width 470 height 602
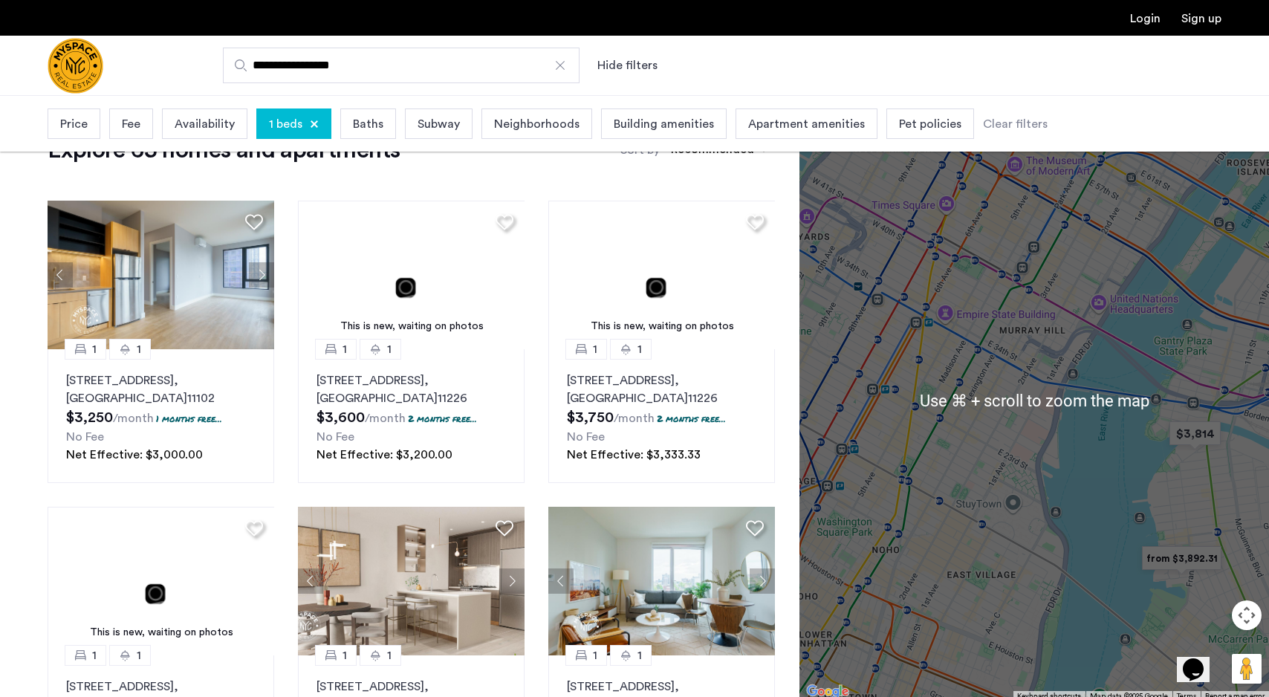
scroll to position [49, 0]
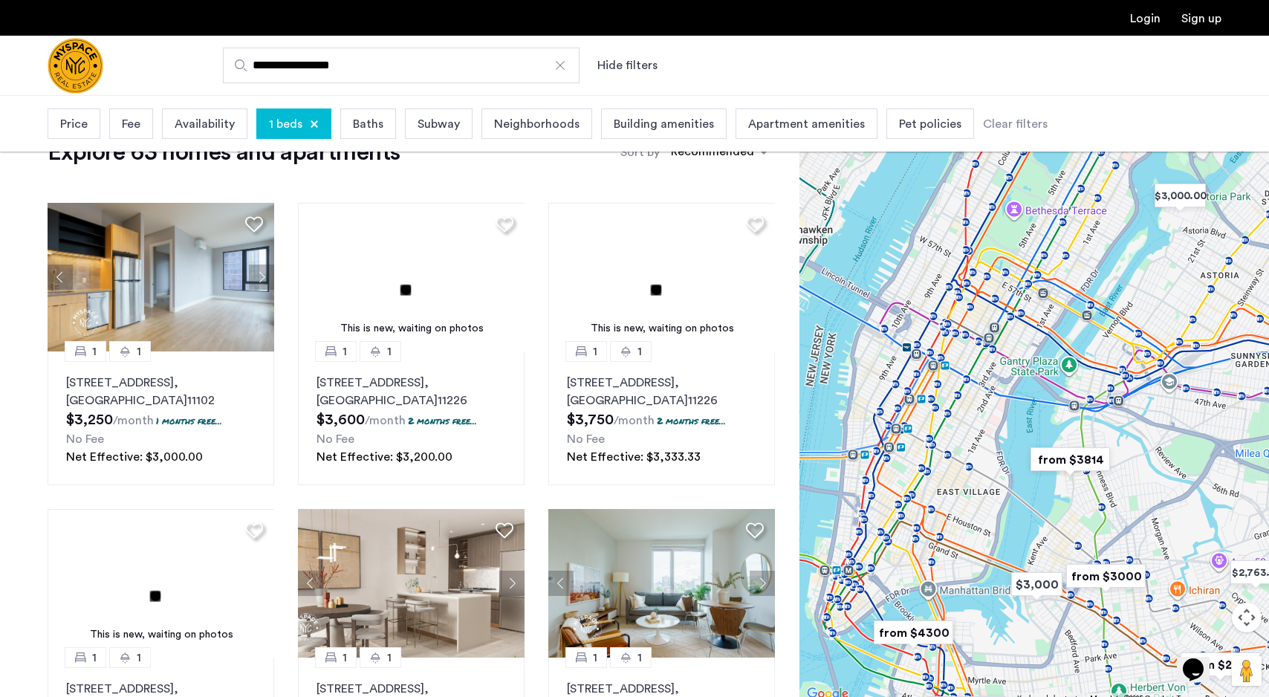
drag, startPoint x: 949, startPoint y: 405, endPoint x: 1010, endPoint y: 420, distance: 62.7
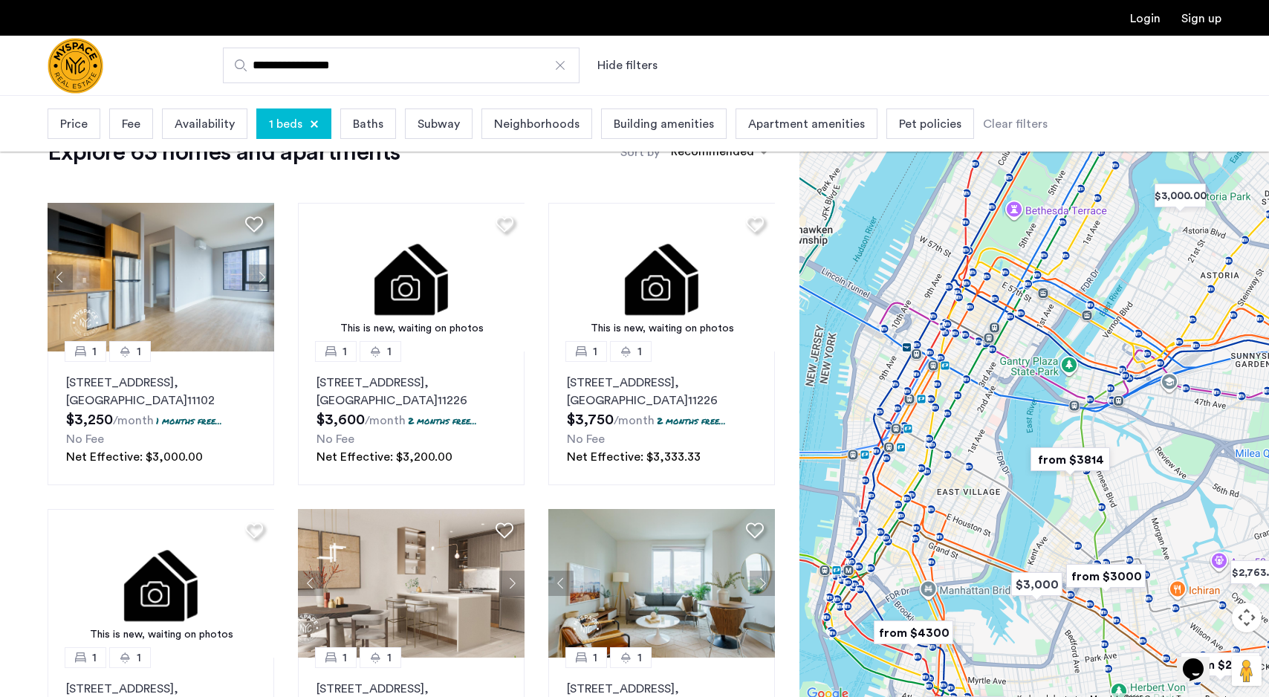
click at [1011, 421] on div at bounding box center [1035, 403] width 470 height 602
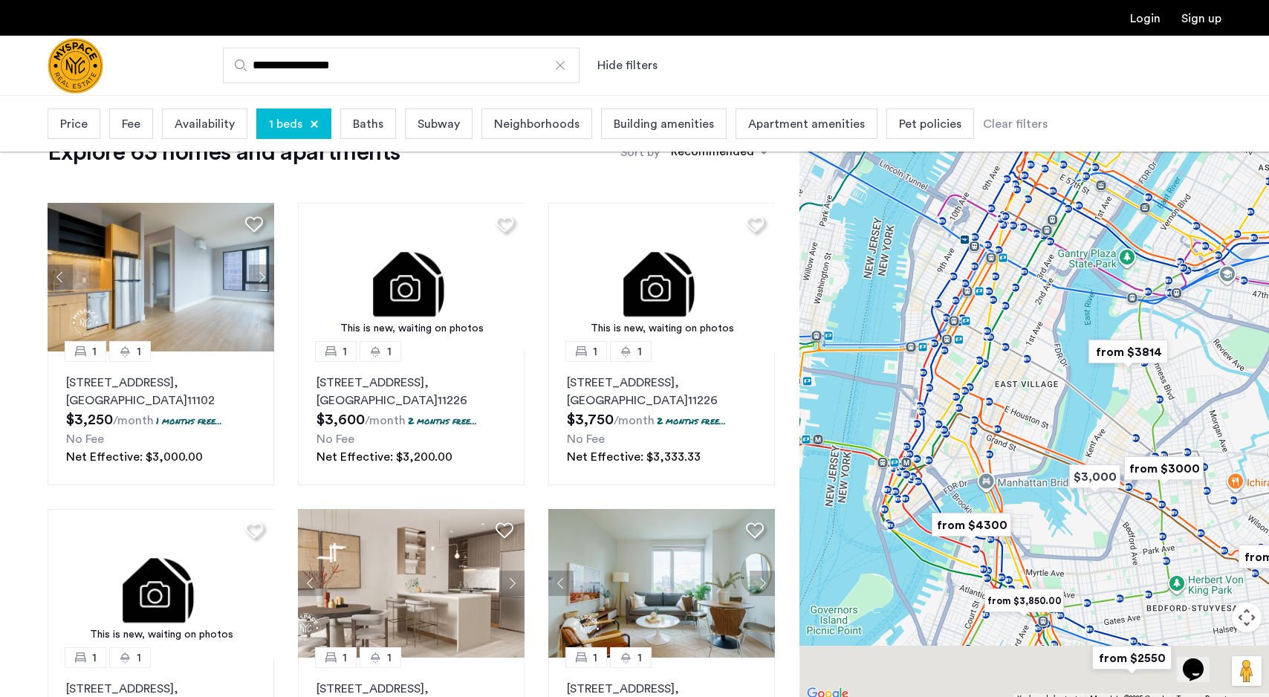
drag, startPoint x: 1048, startPoint y: 413, endPoint x: 1048, endPoint y: 233, distance: 180.6
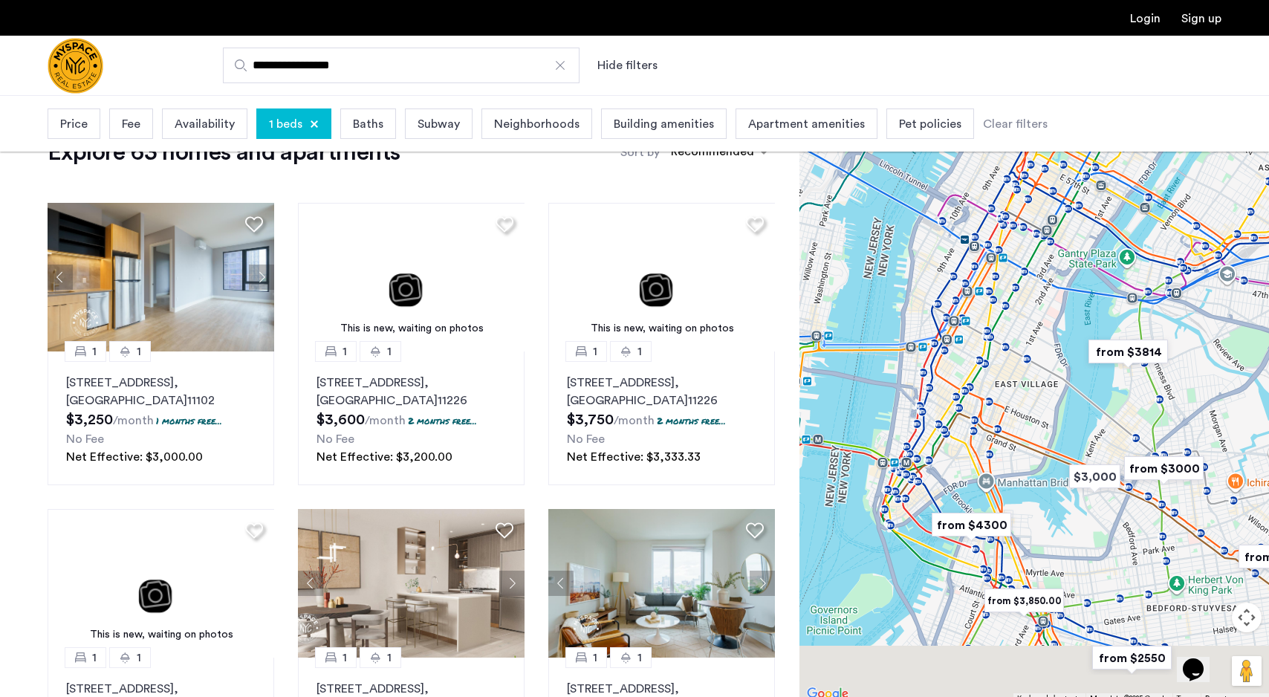
click at [1048, 232] on div at bounding box center [1035, 403] width 470 height 602
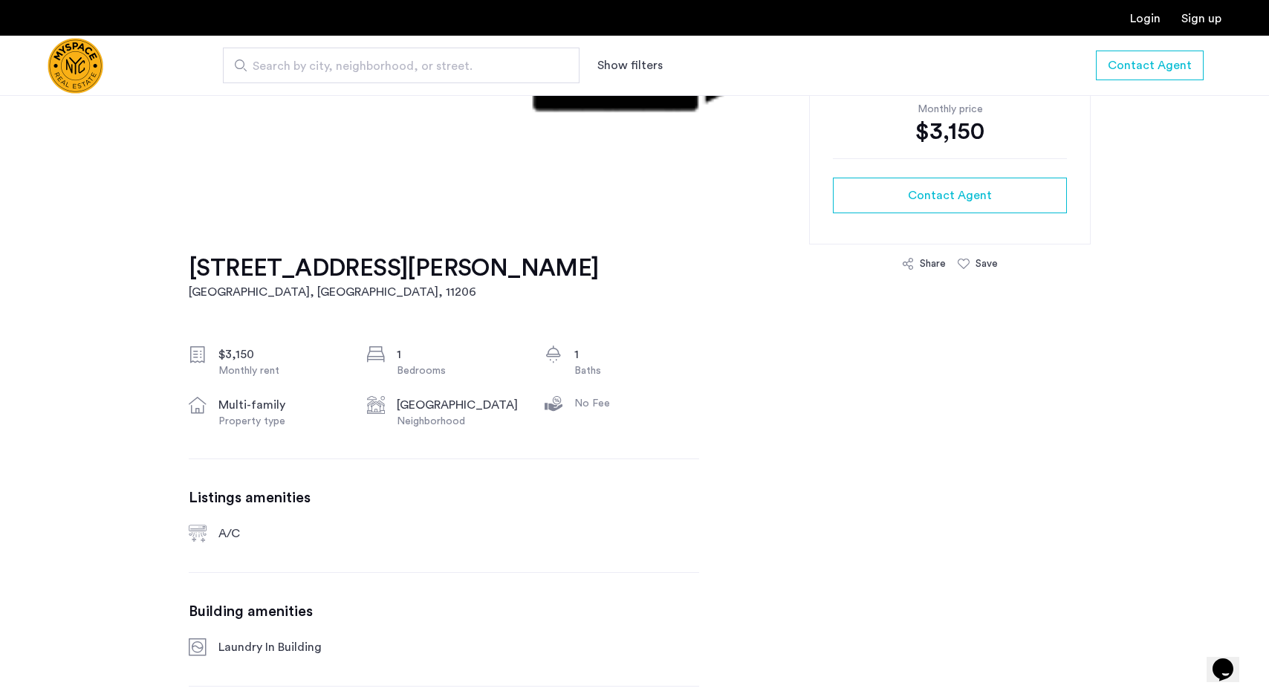
scroll to position [159, 0]
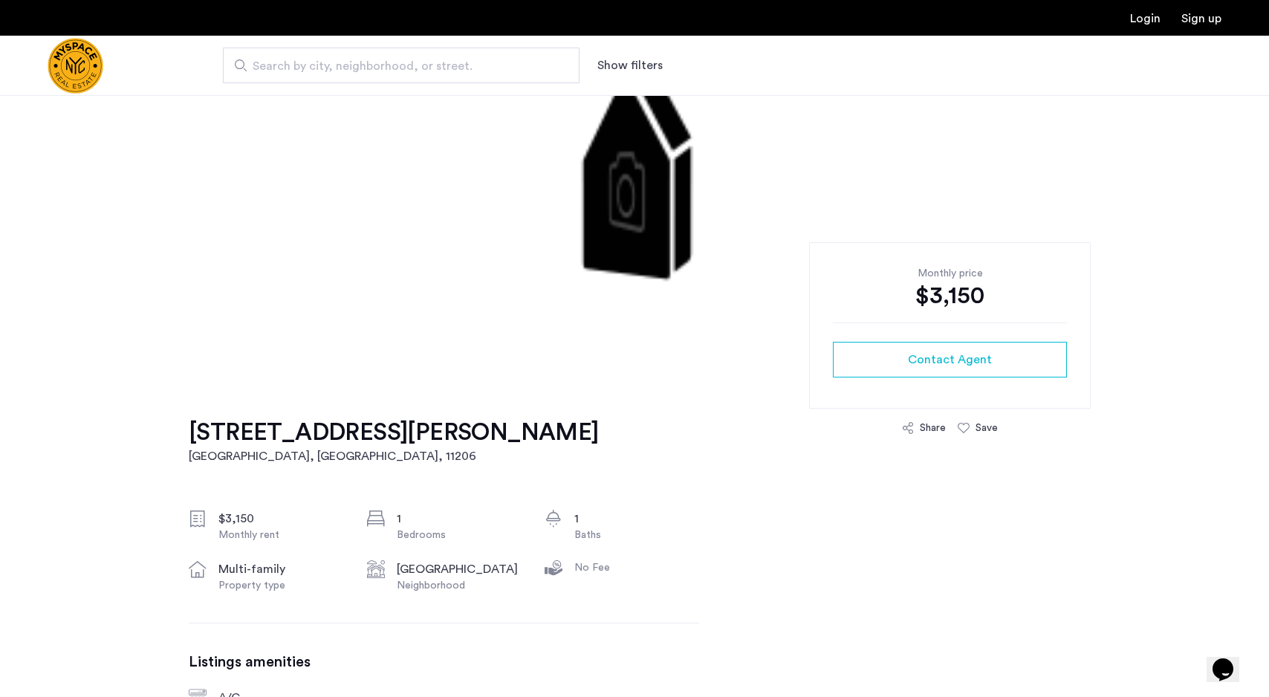
click at [321, 438] on h1 "197 Johnson Ave, Unit 4A" at bounding box center [394, 433] width 410 height 30
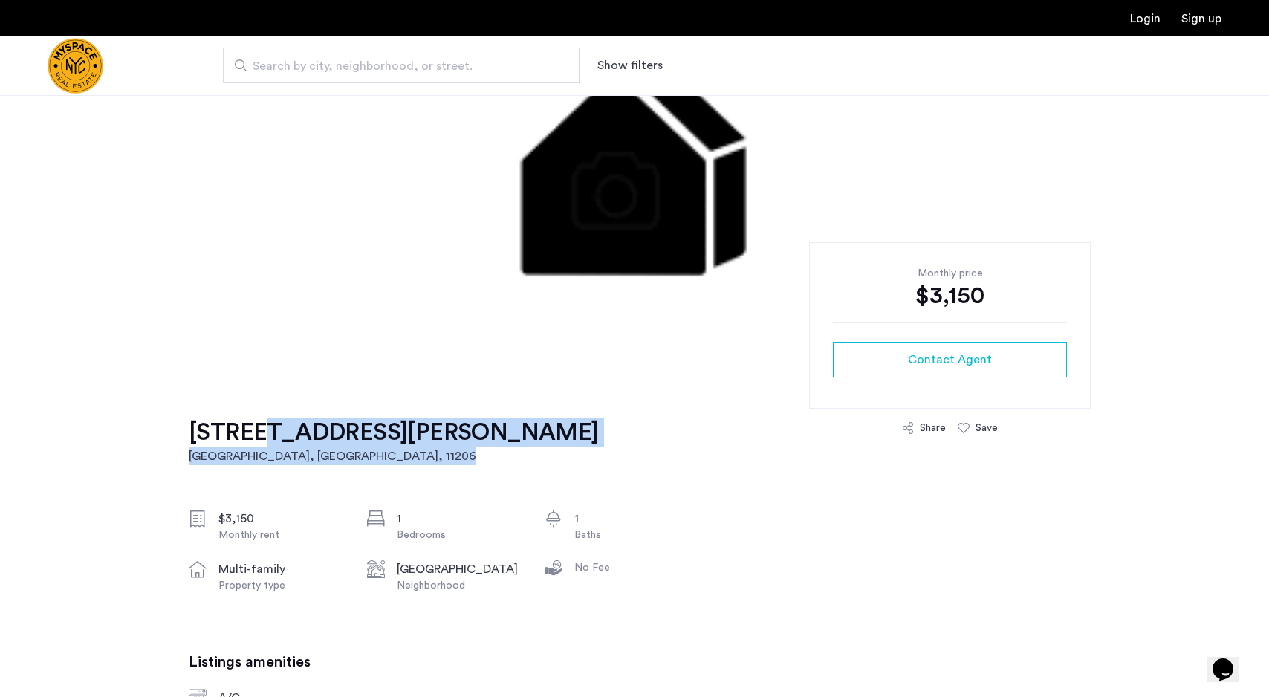
drag, startPoint x: 508, startPoint y: 443, endPoint x: 242, endPoint y: 434, distance: 266.2
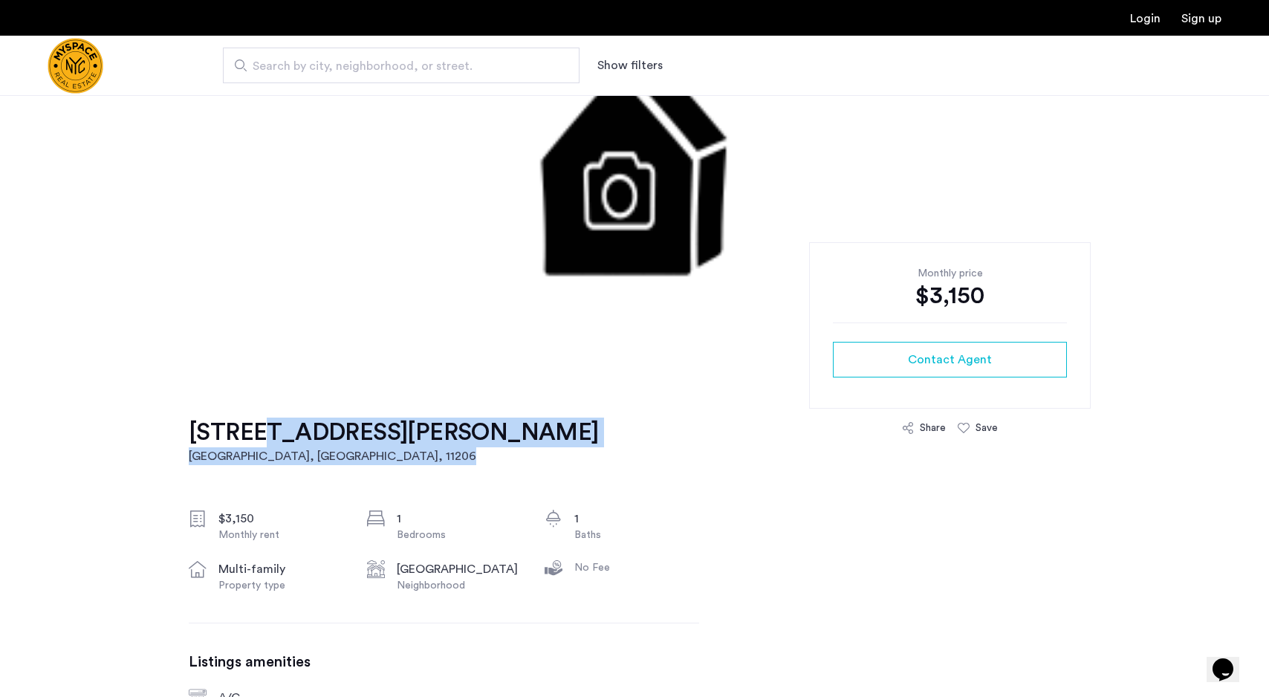
click at [243, 434] on div "197 Johnson Ave, Unit 4A Brooklyn, NY , 11206 $3,150 Monthly rent 1 Bedrooms 1 …" at bounding box center [444, 646] width 510 height 528
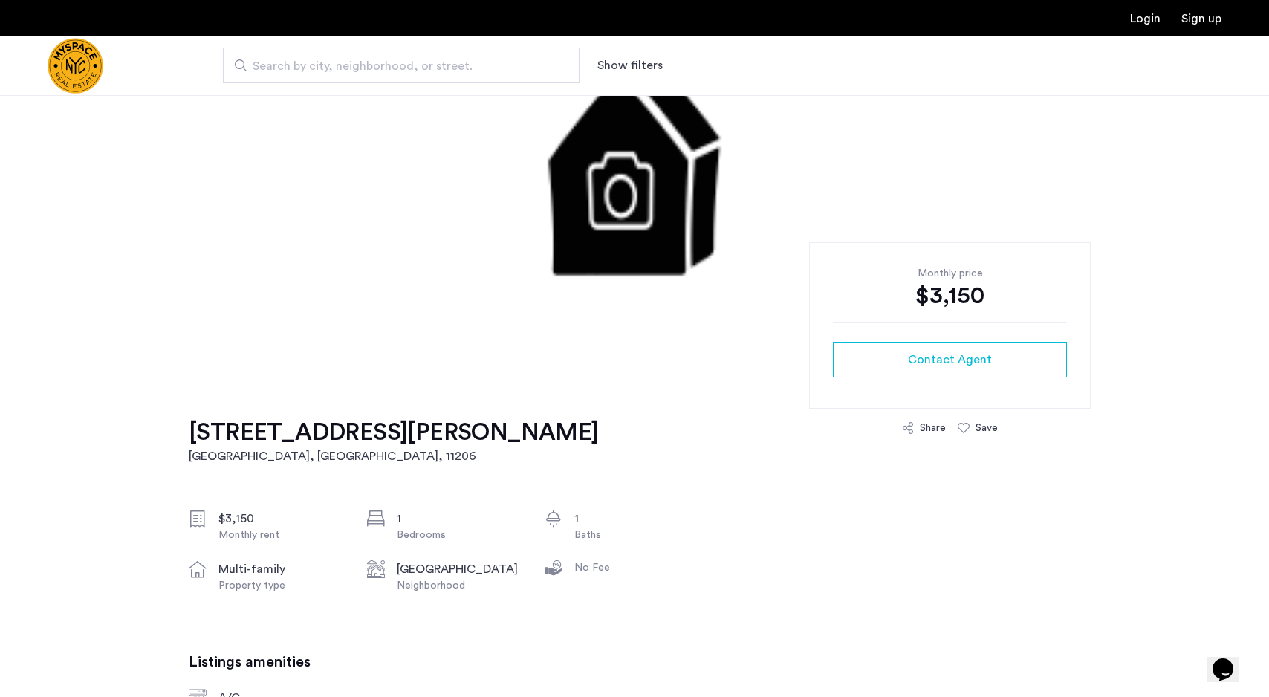
click at [518, 410] on div "197 Johnson Ave, Unit 4A Brooklyn, NY , 11206 $3,150 Monthly rent 1 Bedrooms 1 …" at bounding box center [444, 646] width 510 height 528
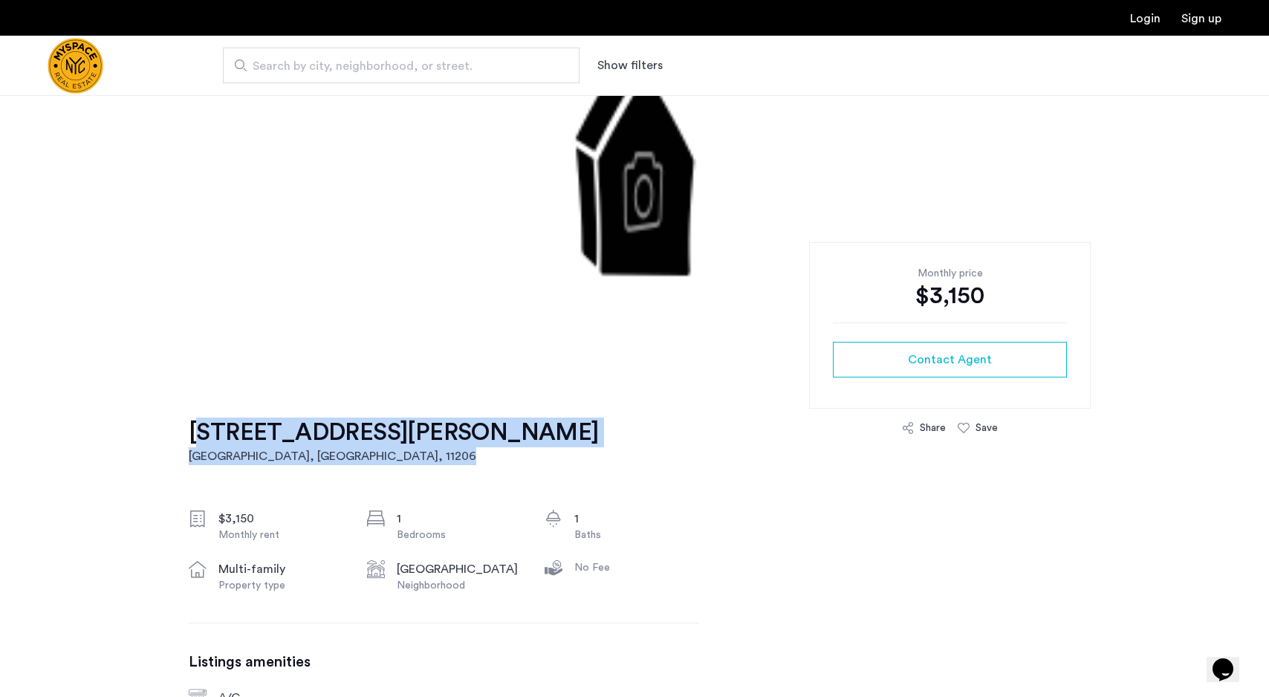
drag, startPoint x: 479, startPoint y: 438, endPoint x: 192, endPoint y: 429, distance: 287.0
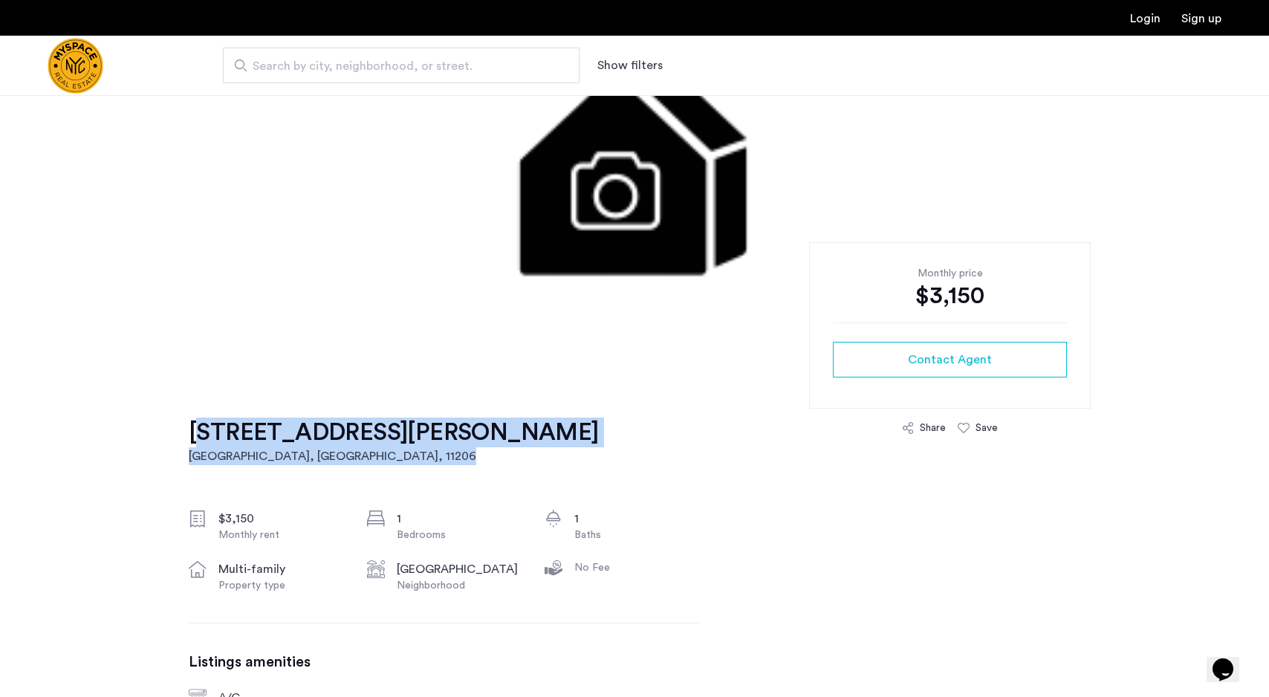
click at [192, 429] on div "197 Johnson Ave, Unit 4A Brooklyn, NY , 11206 $3,150 Monthly rent 1 Bedrooms 1 …" at bounding box center [444, 646] width 510 height 528
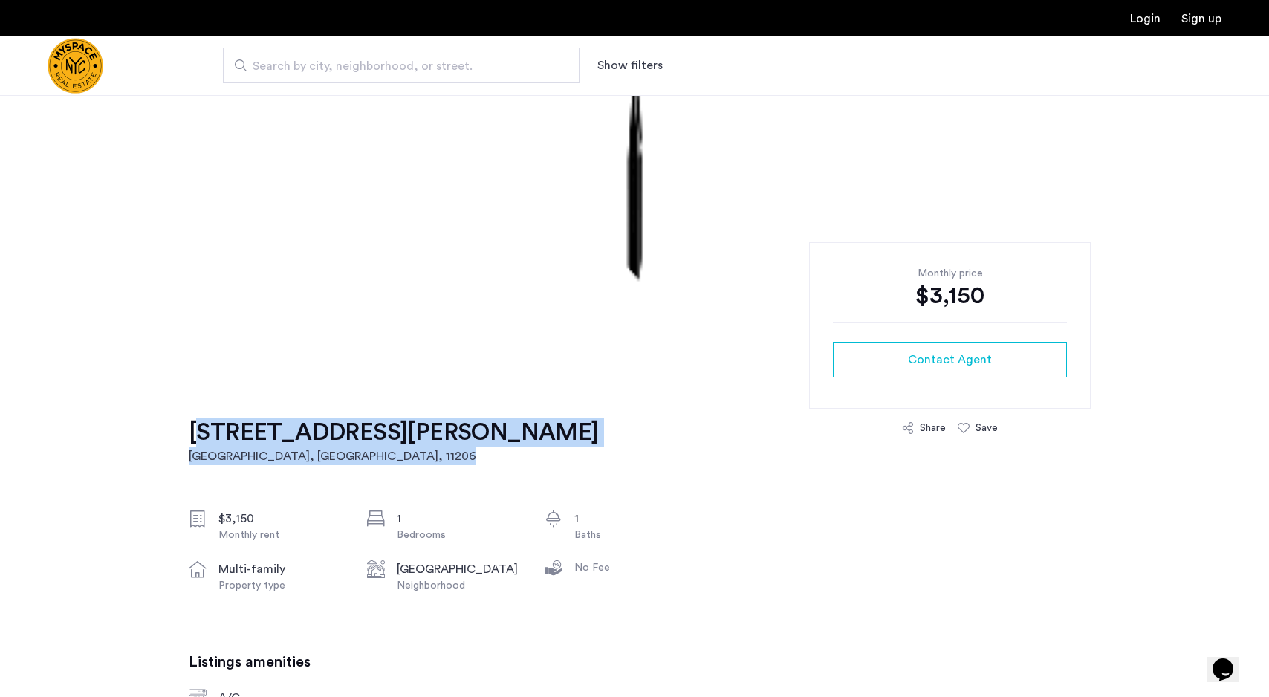
copy link "197 Johnson Ave, Unit 4A Brooklyn, NY , 11206"
